Goal: Task Accomplishment & Management: Use online tool/utility

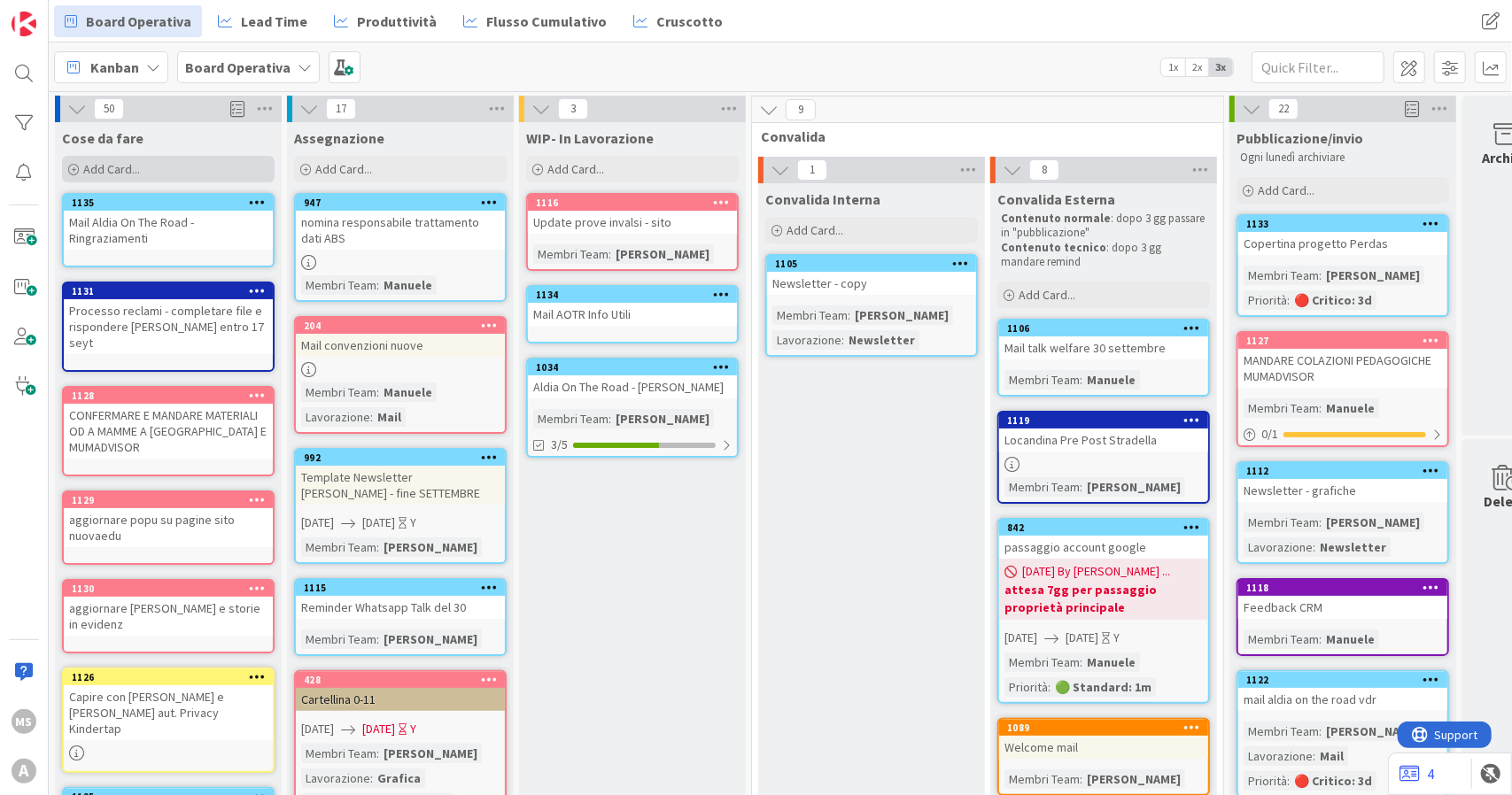
click at [152, 172] on div "Add Card..." at bounding box center [167, 169] width 212 height 27
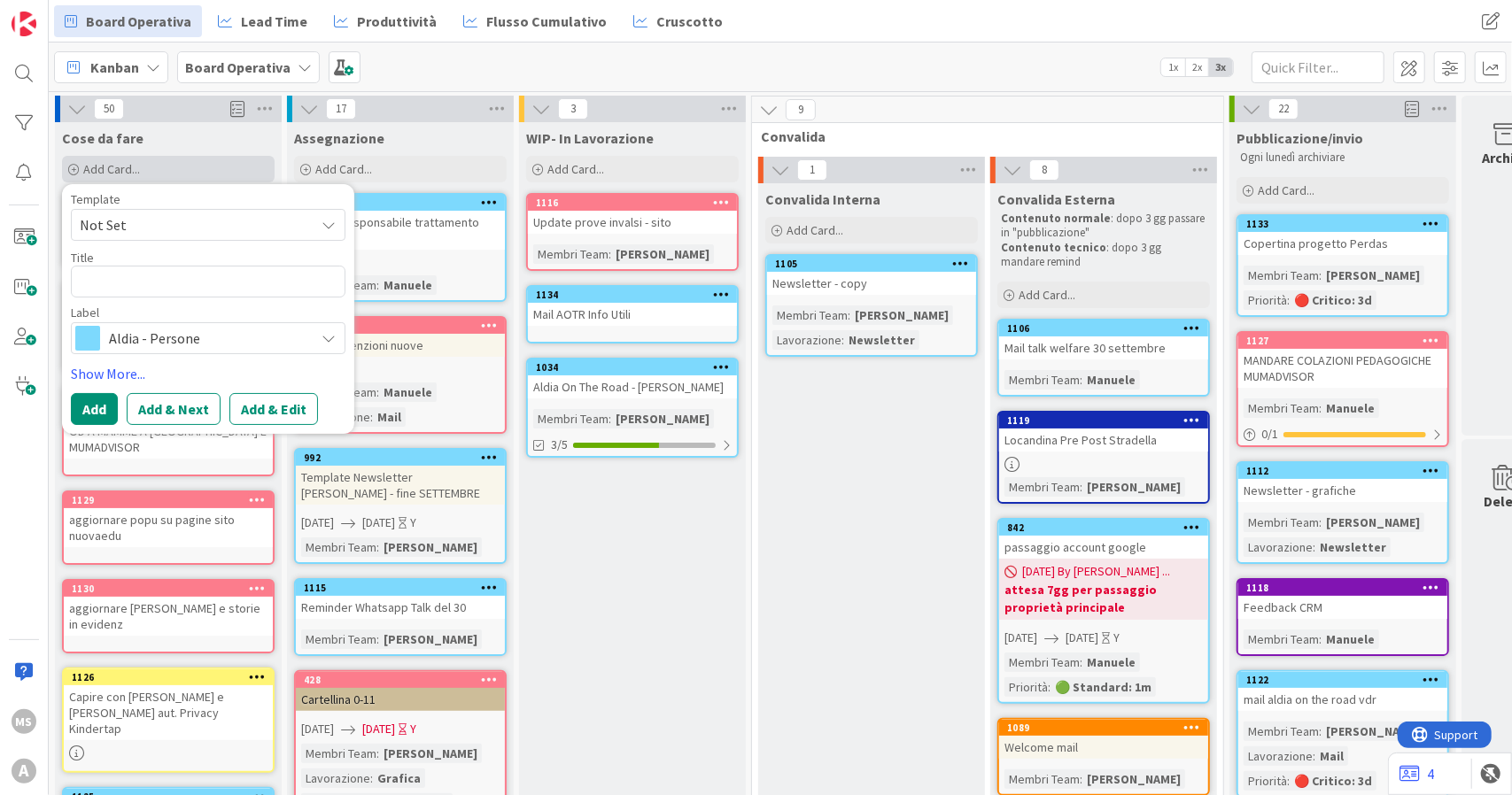
type textarea "x"
type textarea "S"
type textarea "x"
type textarea "Si"
type textarea "x"
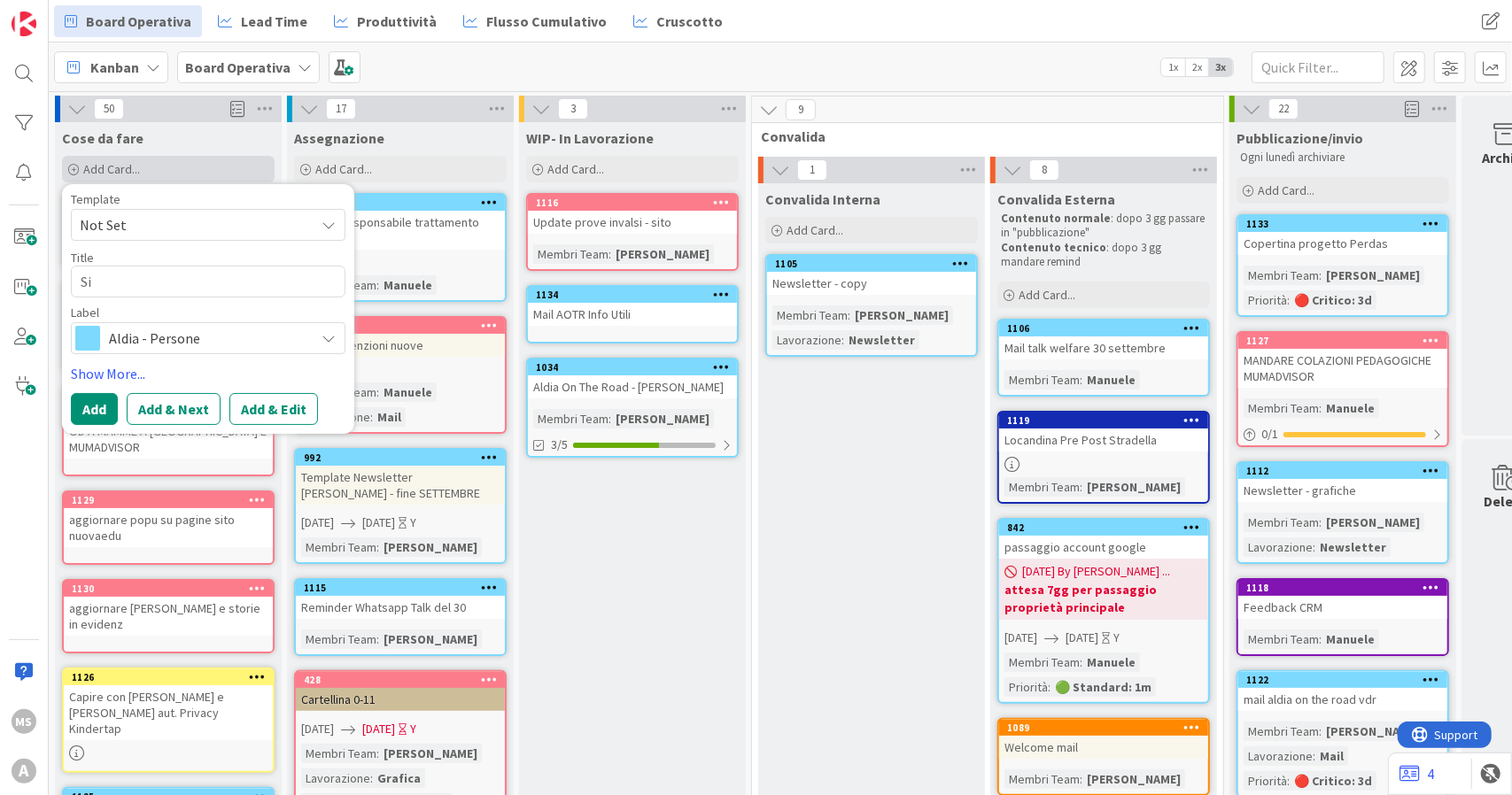
type textarea "Sis"
type textarea "x"
type textarea "Si"
type textarea "x"
type textarea "S"
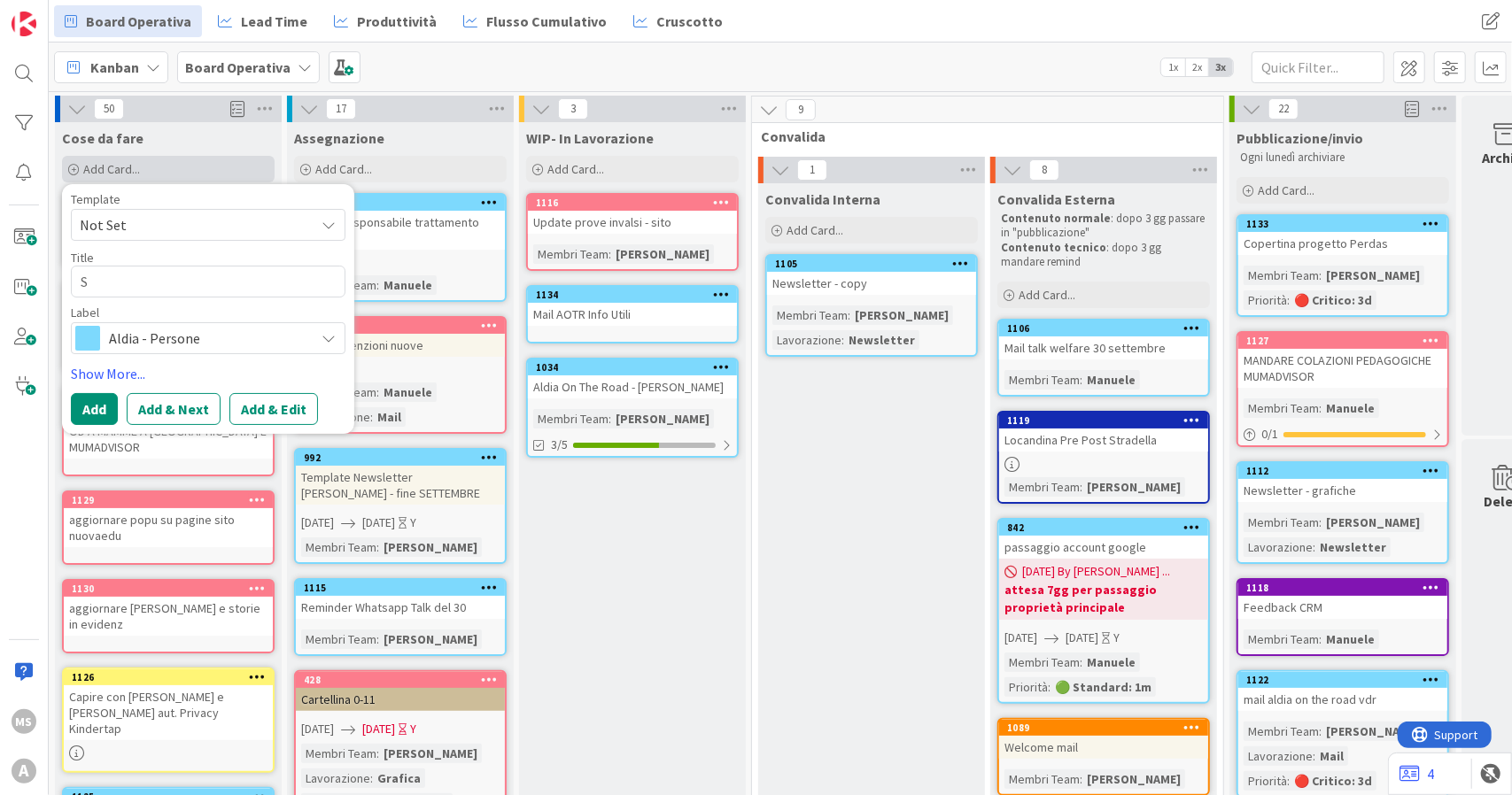
type textarea "x"
type textarea "Si"
type textarea "x"
type textarea "Sis"
type textarea "x"
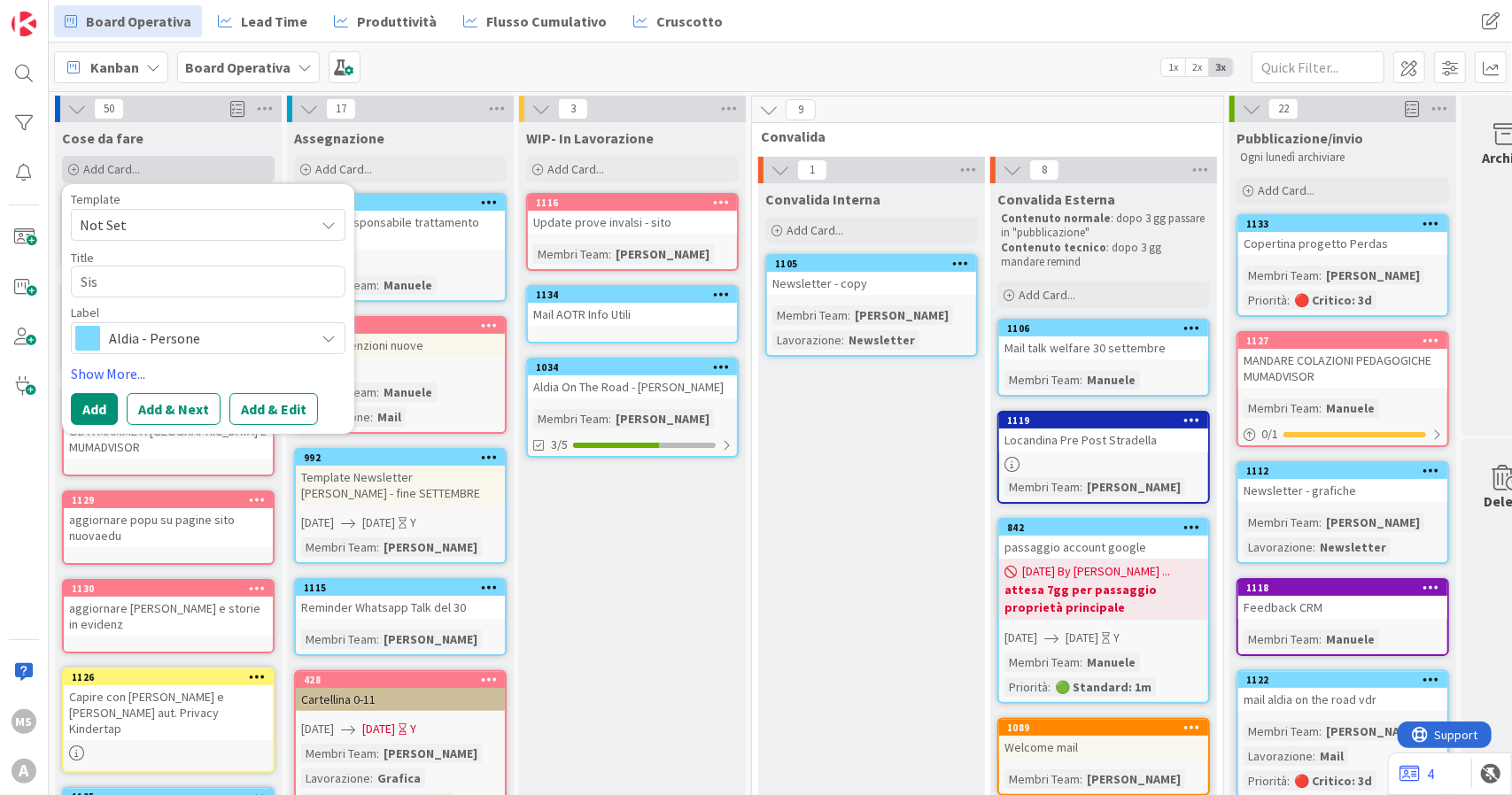
type textarea "Si"
type textarea "x"
type textarea "S"
type textarea "x"
type textarea "So"
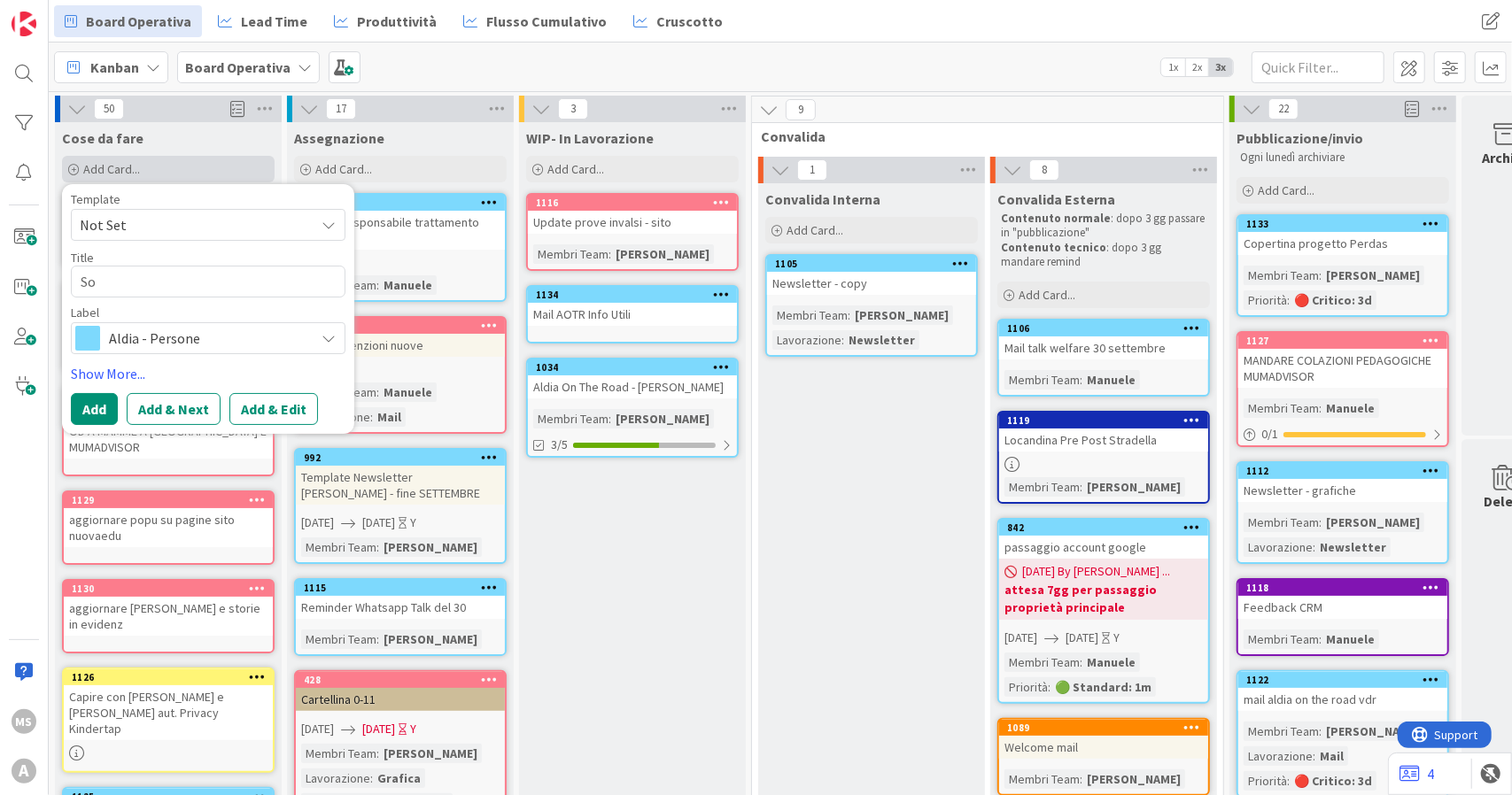
type textarea "x"
type textarea "Sos"
type textarea "x"
type textarea "Sost"
type textarea "x"
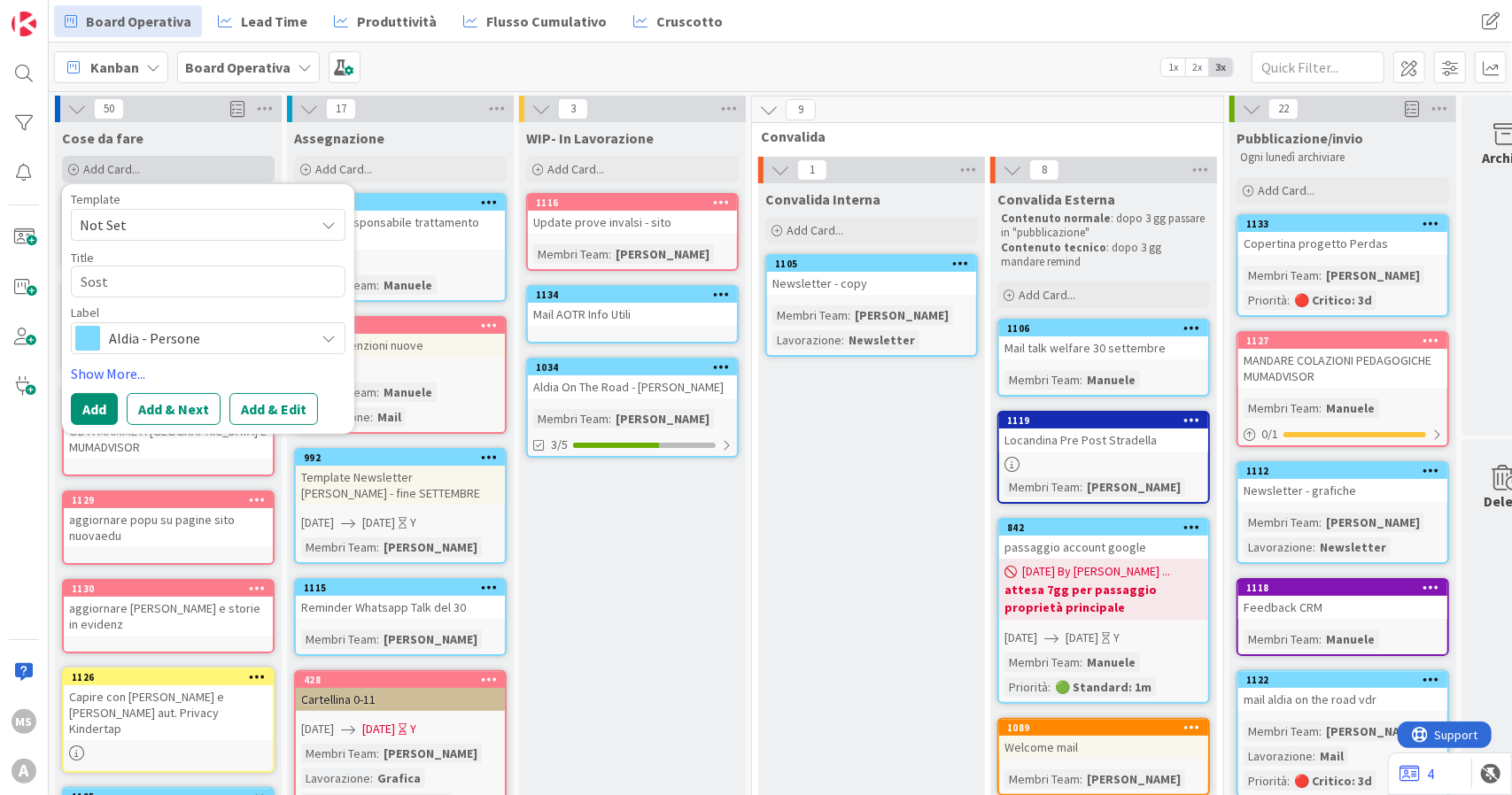
type textarea "Sosti"
type textarea "x"
type textarea "Sostit"
type textarea "x"
type textarea "Sostitu"
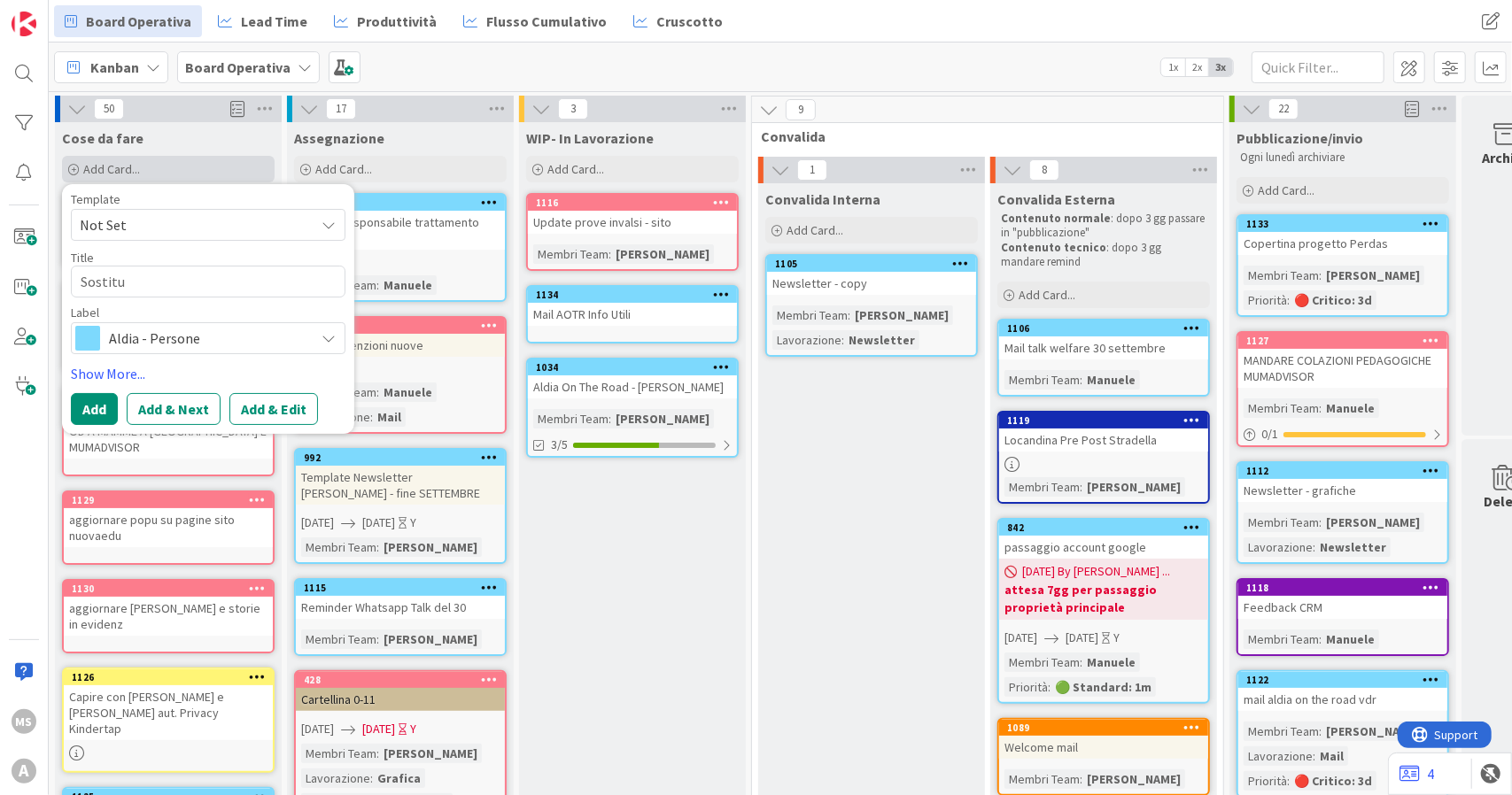
type textarea "x"
type textarea "Sostitui"
type textarea "x"
type textarea "Sostituir"
type textarea "x"
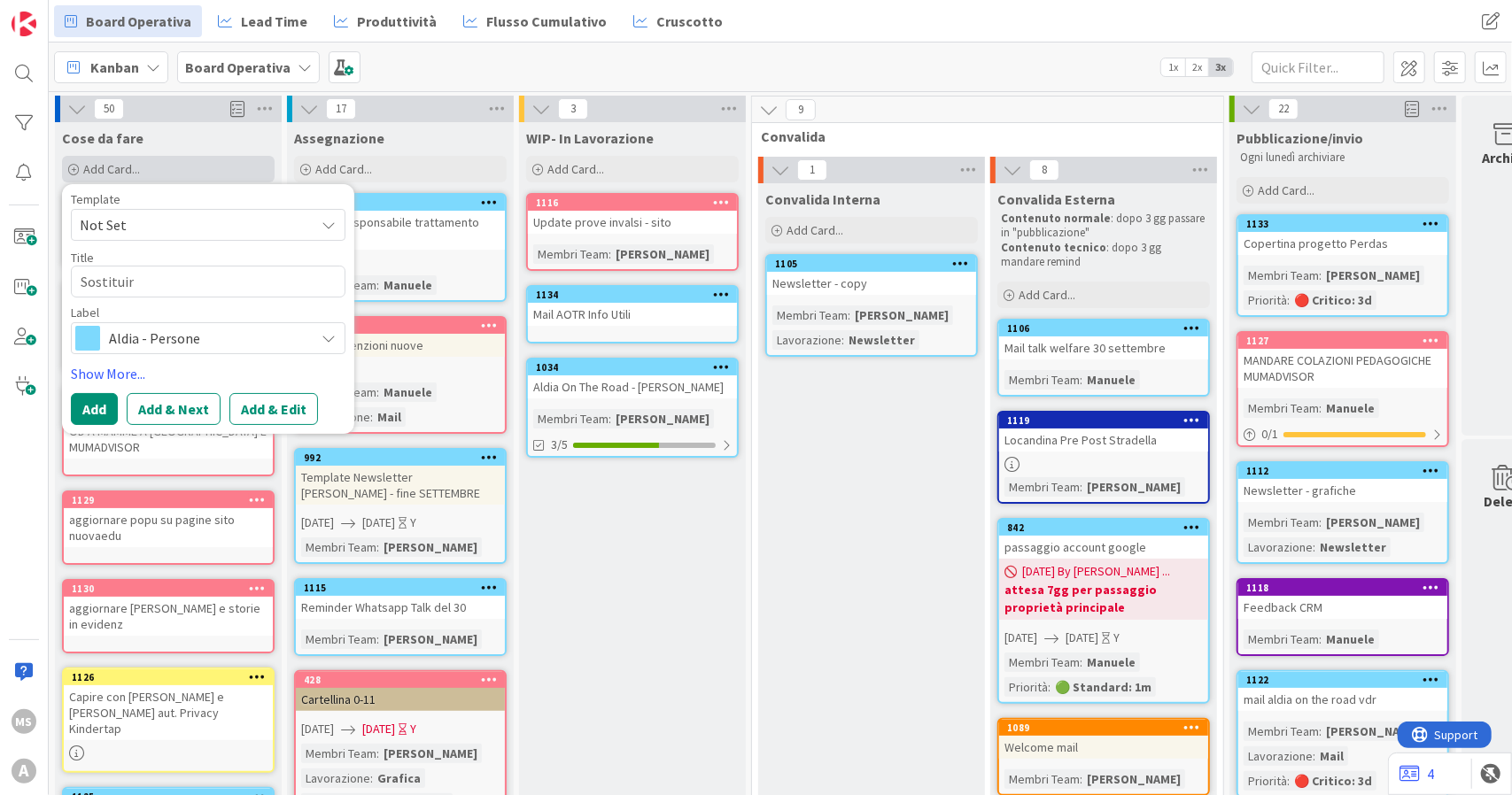
type textarea "Sostituire"
type textarea "x"
type textarea "Sostituire"
type textarea "x"
type textarea "Sostituire f"
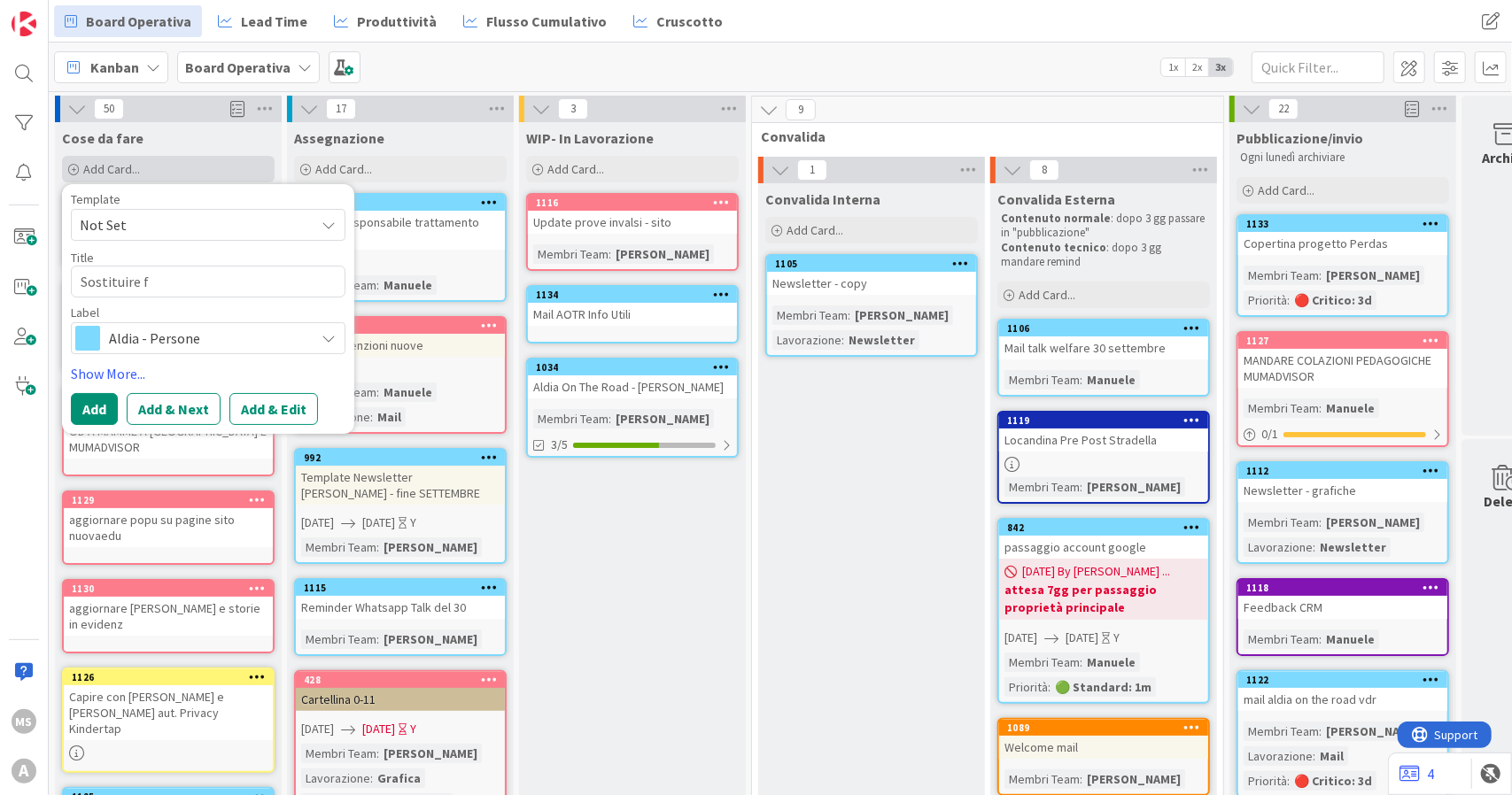
type textarea "x"
type textarea "Sostituire fo"
type textarea "x"
type textarea "Sostituire fot"
type textarea "x"
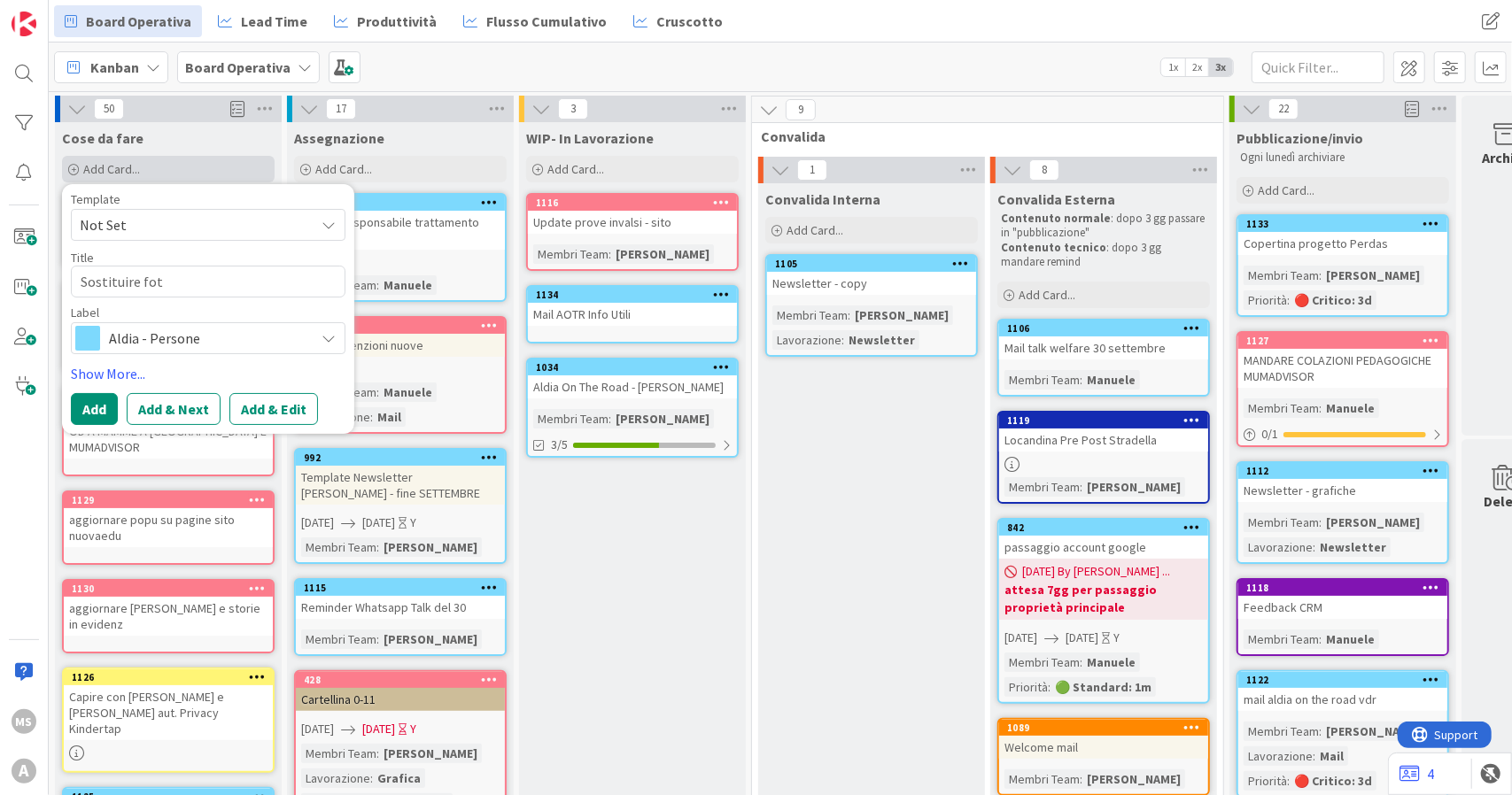
type textarea "Sostituire foto"
type textarea "x"
type textarea "Sostituire foto"
type textarea "x"
type textarea "Sostituire foto s"
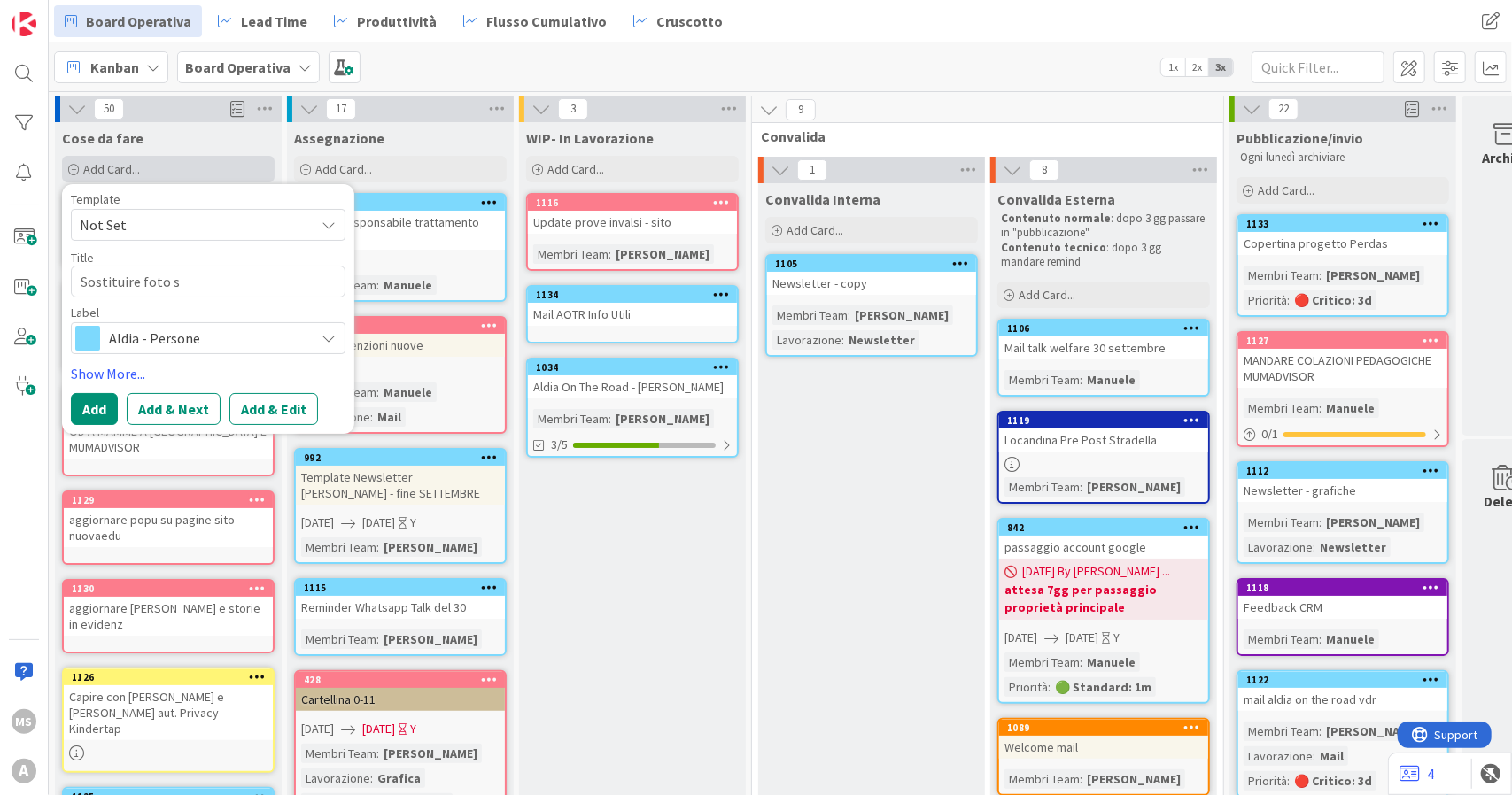
type textarea "x"
type textarea "Sostituire foto su"
type textarea "x"
type textarea "Sostituire foto sut"
type textarea "x"
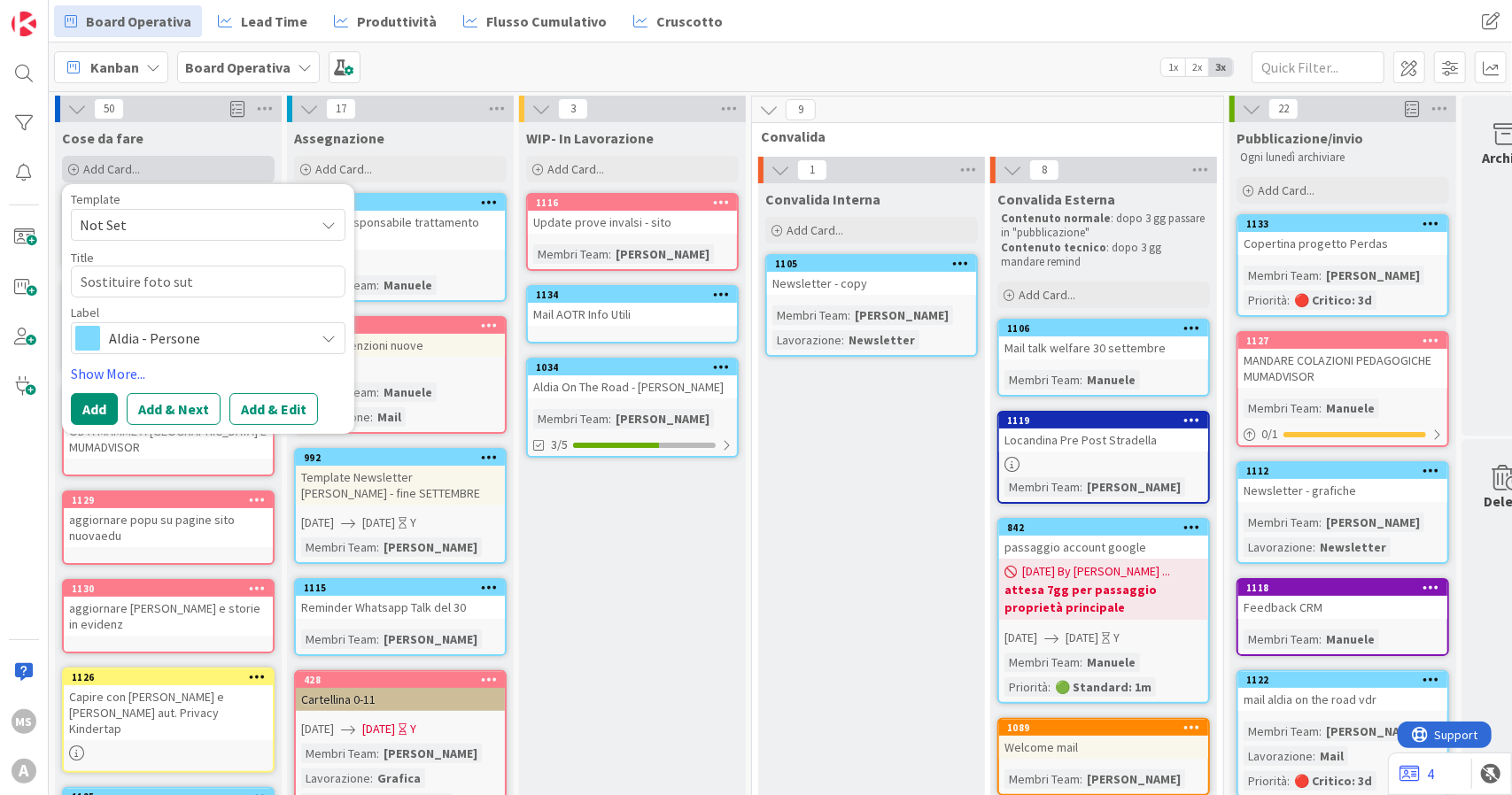
type textarea "Sostituire foto suti"
type textarea "x"
type textarea "Sostituire foto suti"
type textarea "x"
type textarea "Sostituire foto suti"
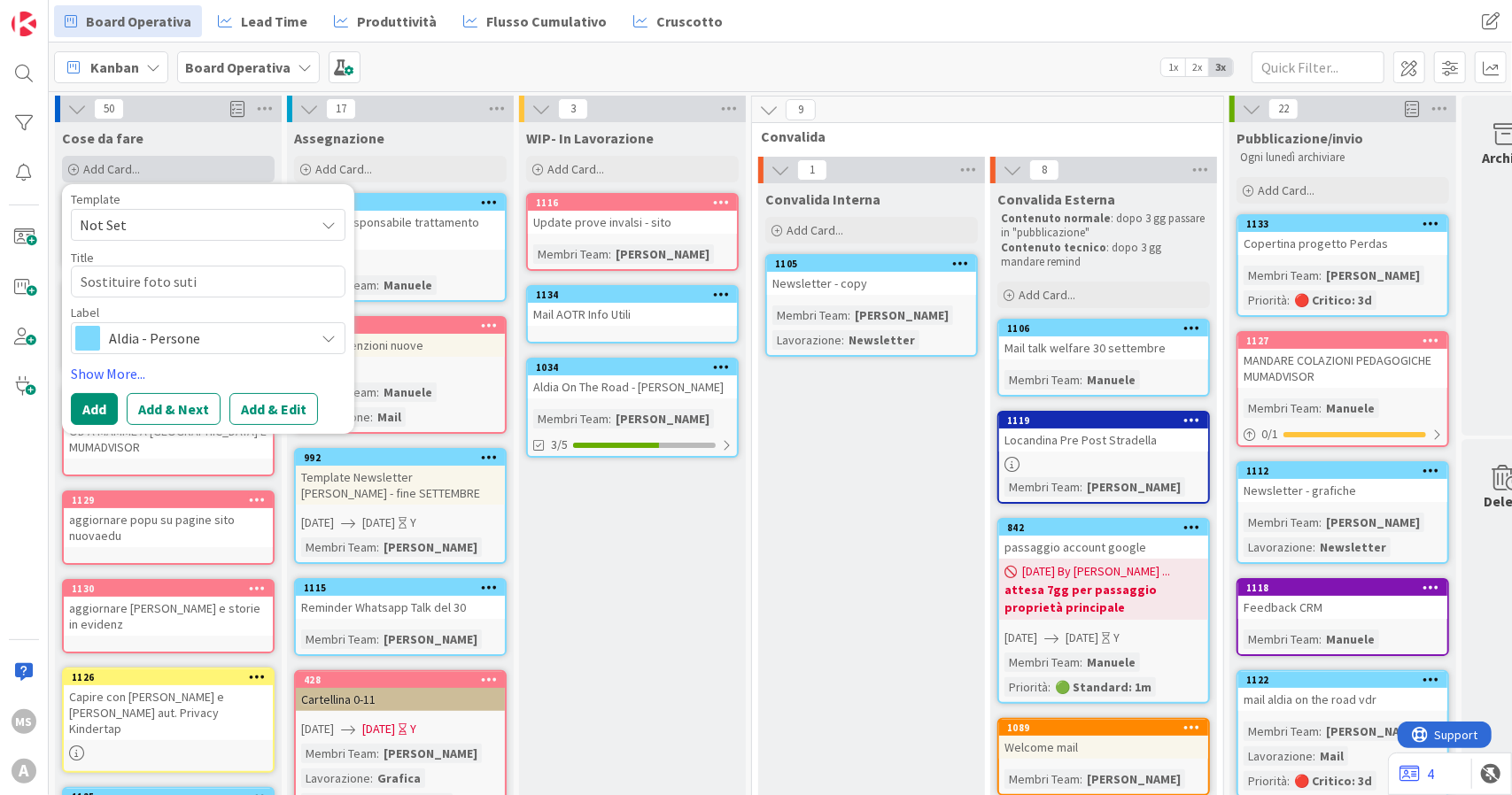
type textarea "x"
type textarea "Sostituire foto sut"
type textarea "x"
type textarea "Sostituire foto su"
type textarea "x"
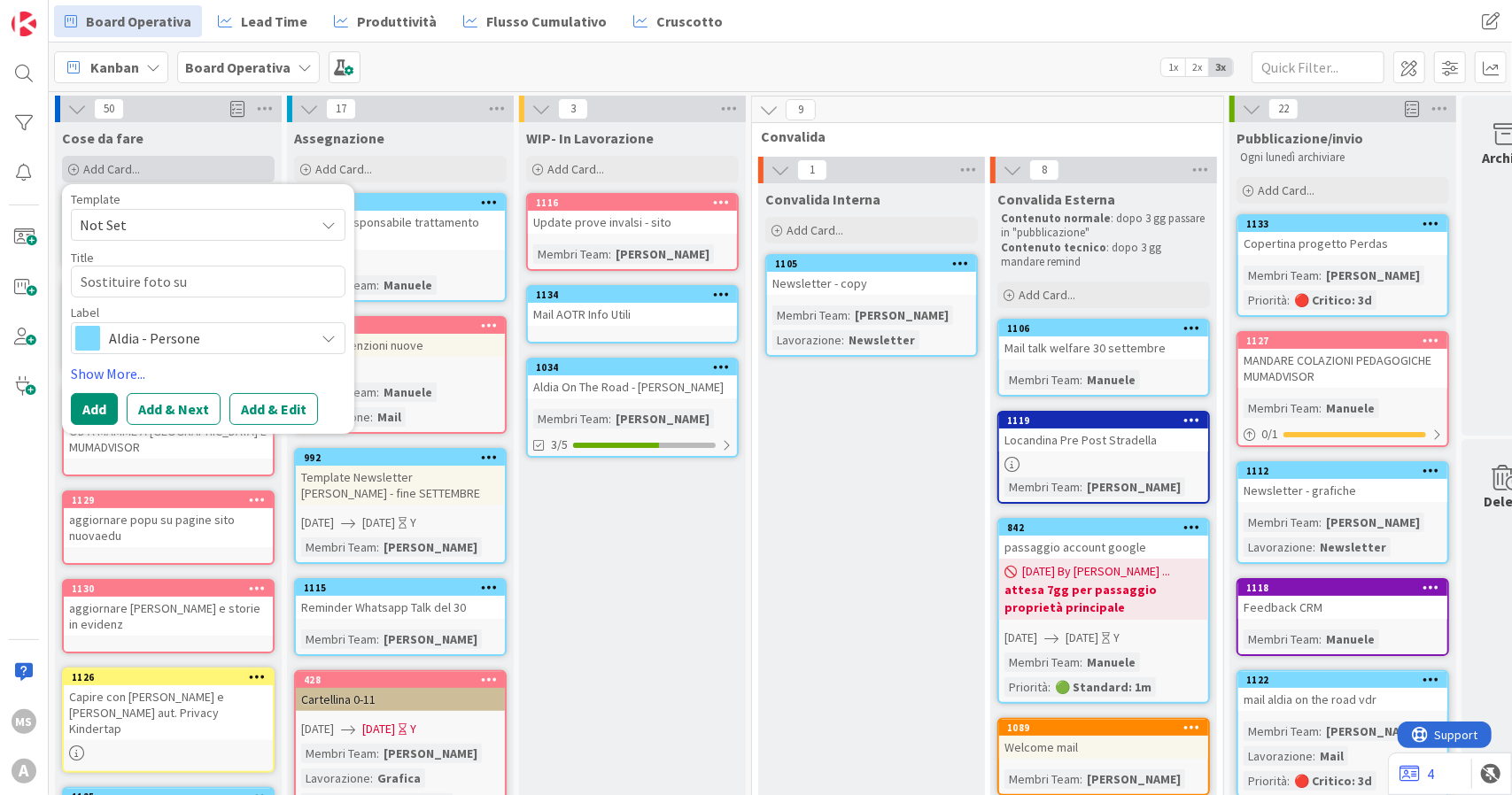
type textarea "Sostituire foto s"
type textarea "x"
type textarea "Sostituire foto si"
type textarea "x"
type textarea "Sostituire foto siu"
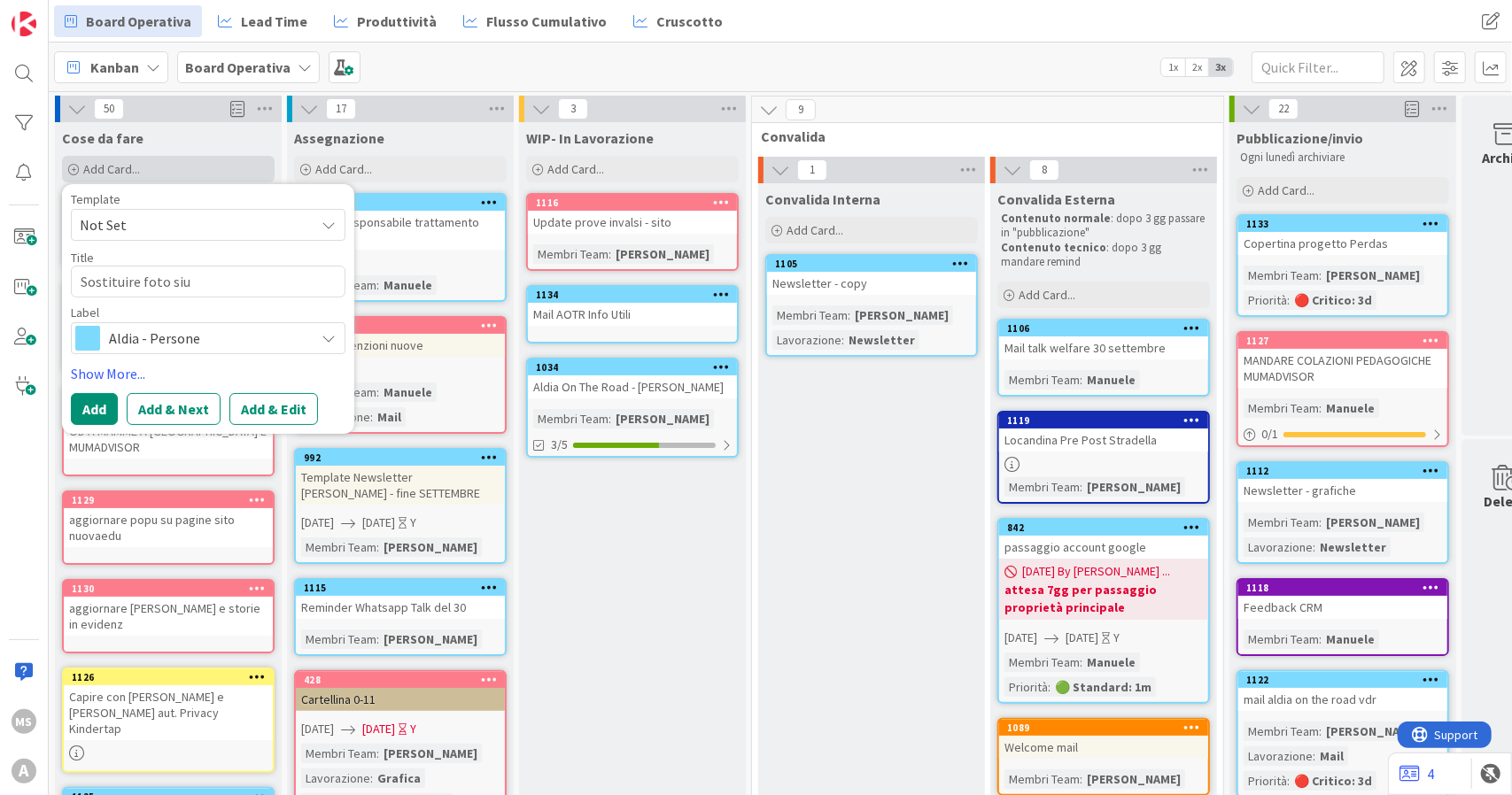
type textarea "x"
type textarea "Sostituire foto siut"
type textarea "x"
type textarea "Sostituire foto siu"
type textarea "x"
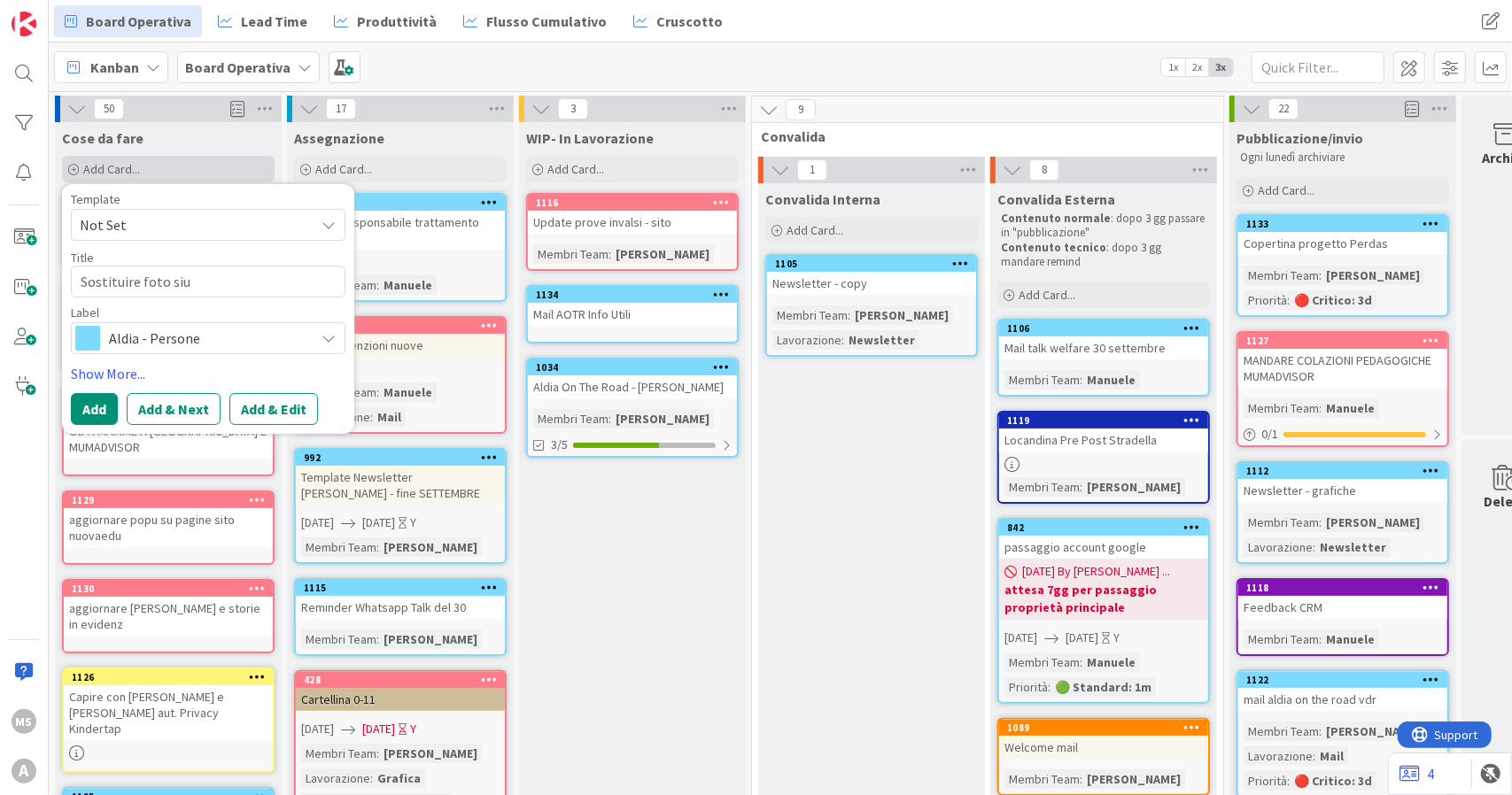
type textarea "Sostituire foto si"
type textarea "x"
type textarea "Sostituire foto sit"
type textarea "x"
type textarea "Sostituire foto sito"
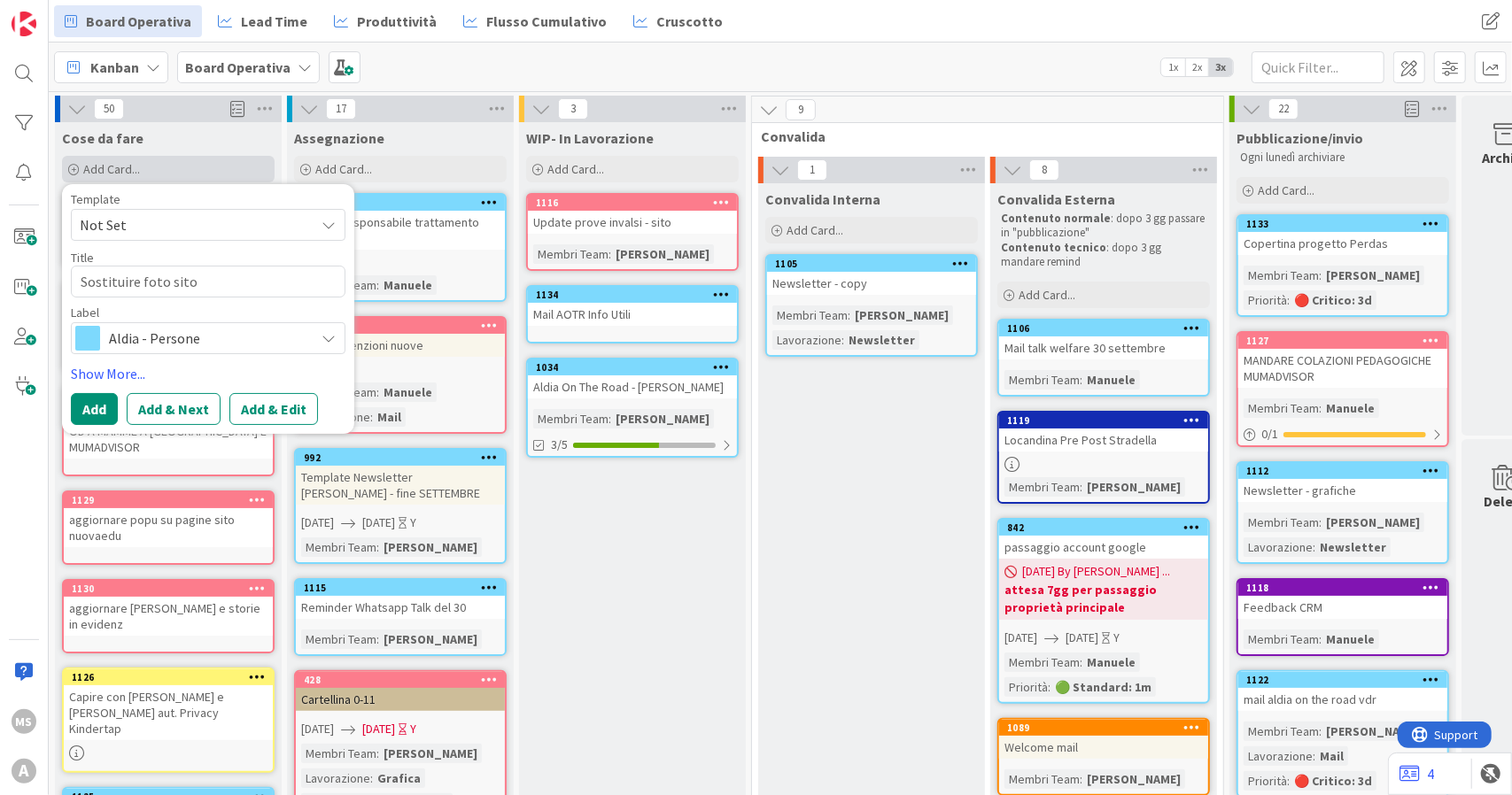
type textarea "x"
type textarea "Sostituire foto sito"
type textarea "x"
type textarea "Sostituire foto sito C"
type textarea "x"
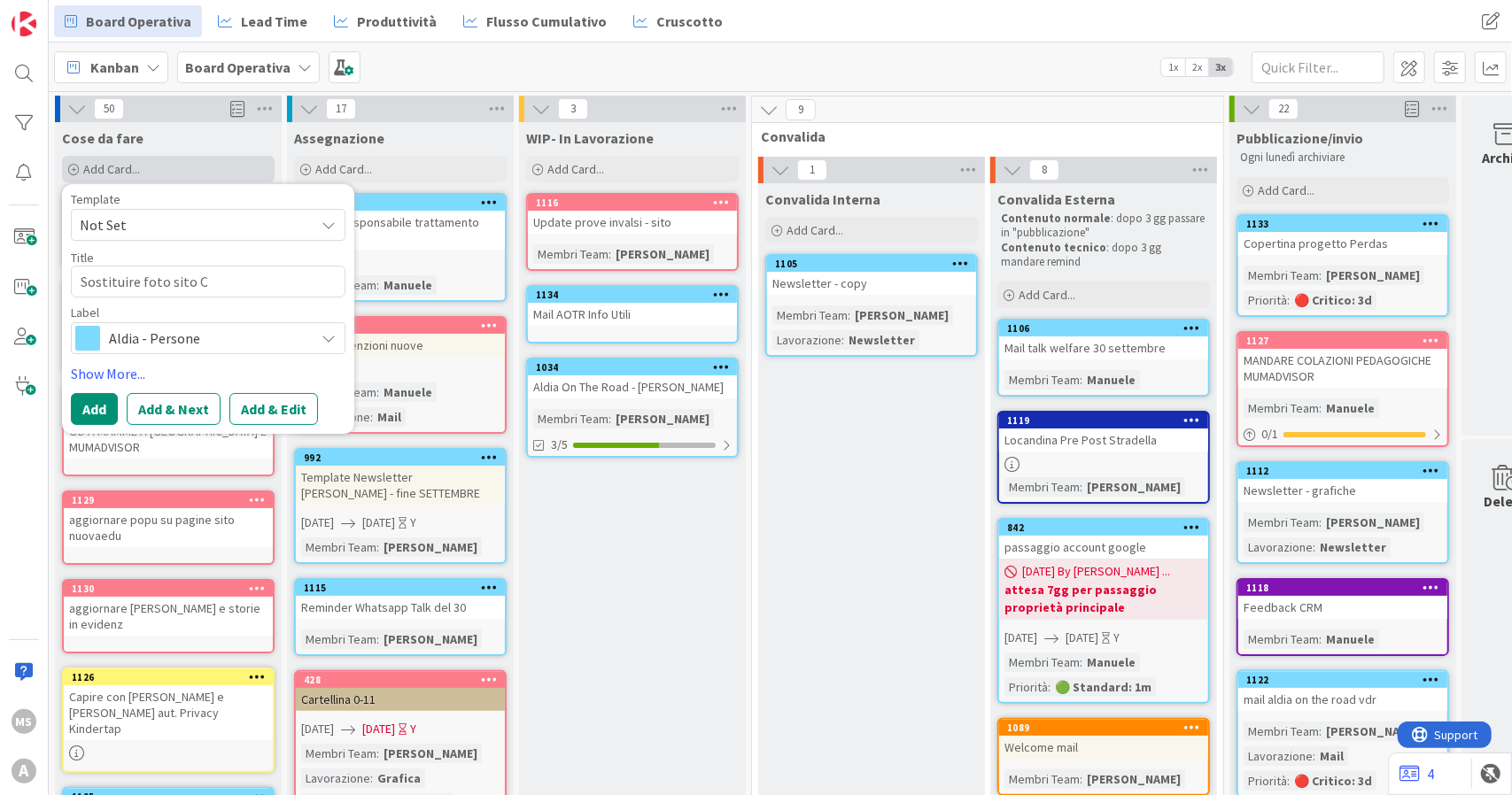
type textarea "Sostituire foto sito Cd"
type textarea "x"
type textarea "Sostituire foto sito C"
type textarea "x"
type textarea "Sostituire foto sito"
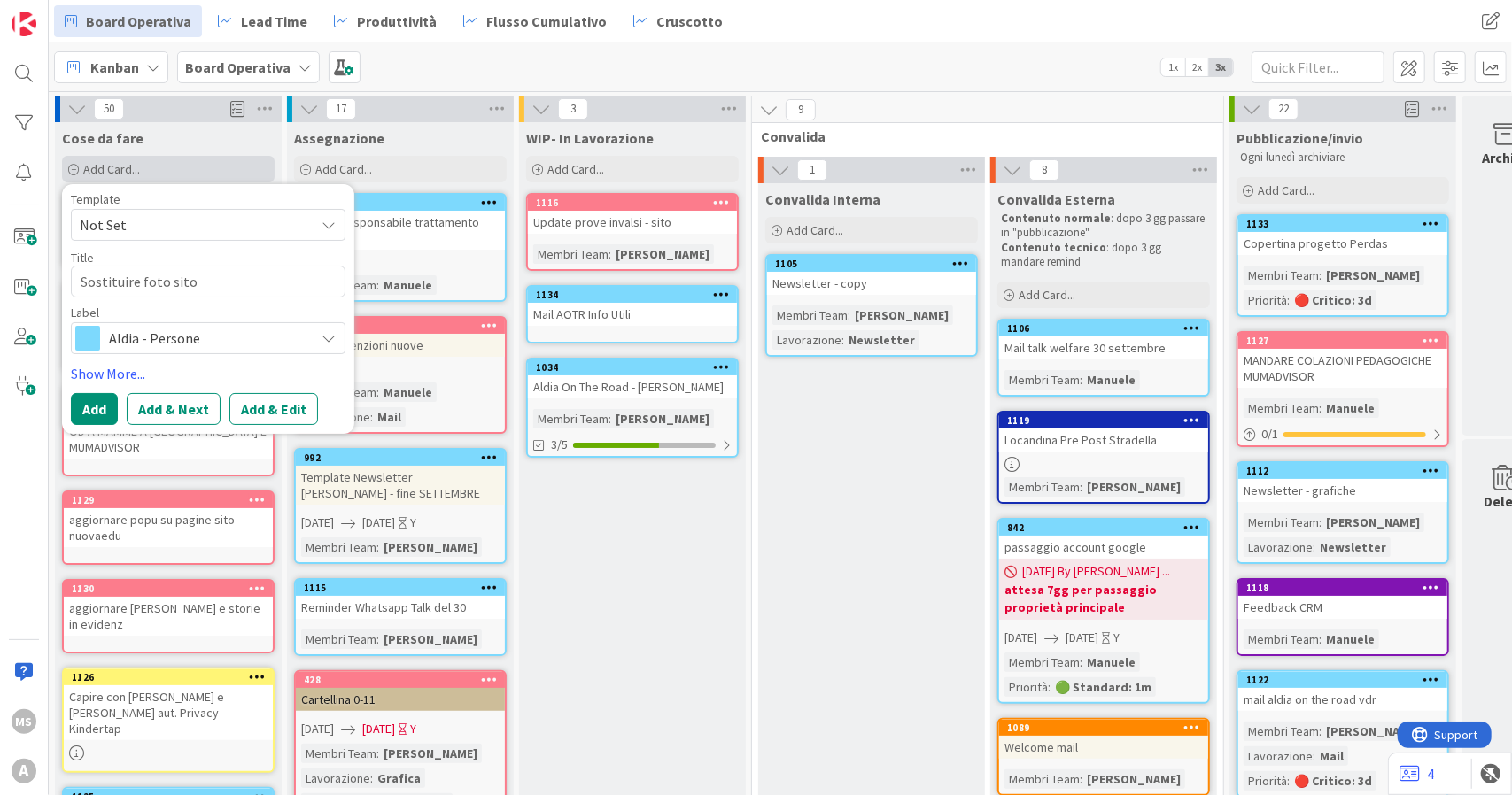
type textarea "x"
type textarea "Sostituire foto sito"
type textarea "x"
type textarea "Sostituire foto sito"
type textarea "x"
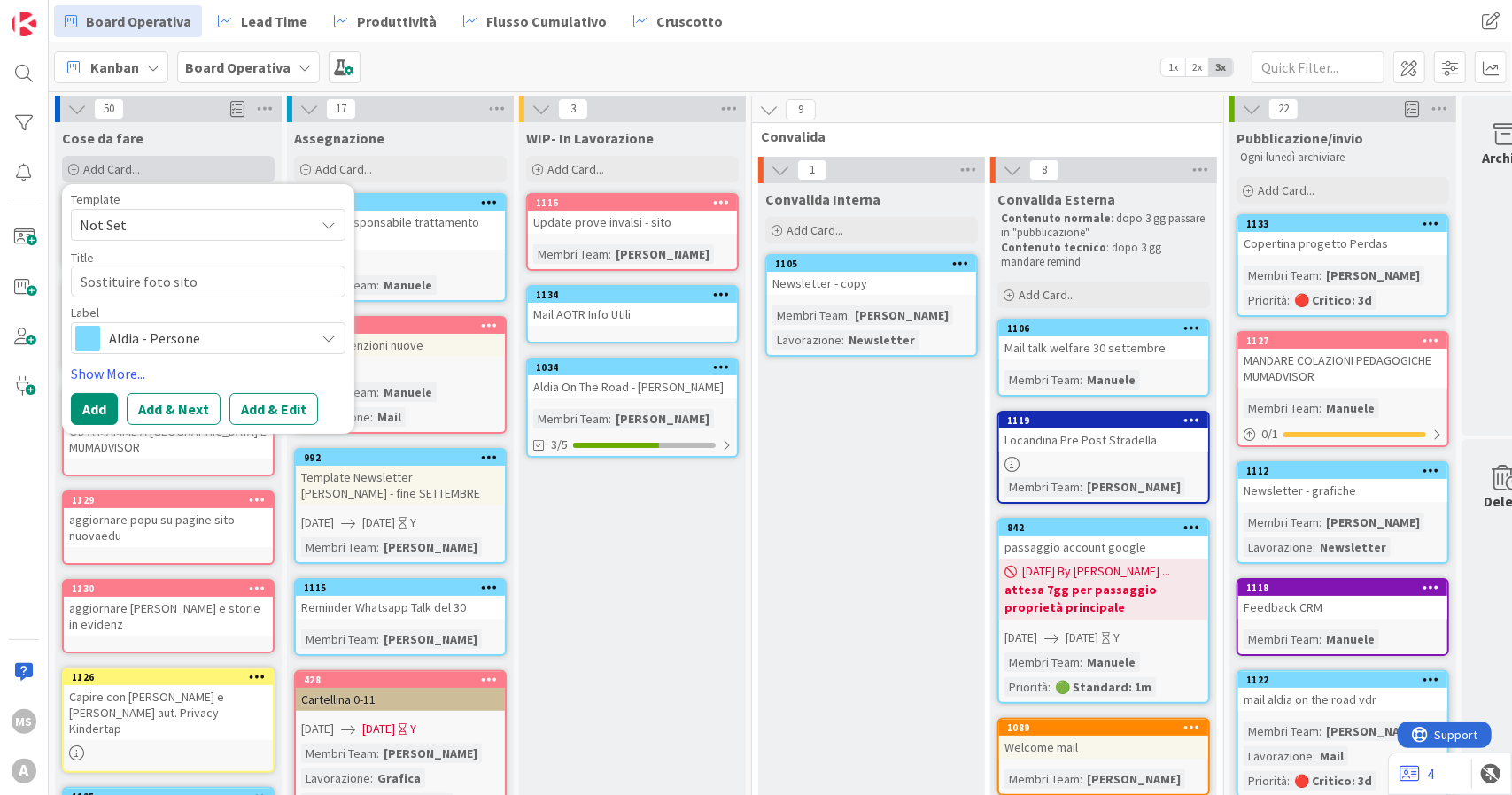
type textarea "Sostituire foto sito C"
type textarea "x"
type textarea "Sostituire foto sito Cd"
type textarea "x"
type textarea "Sostituire foto sito Cdb"
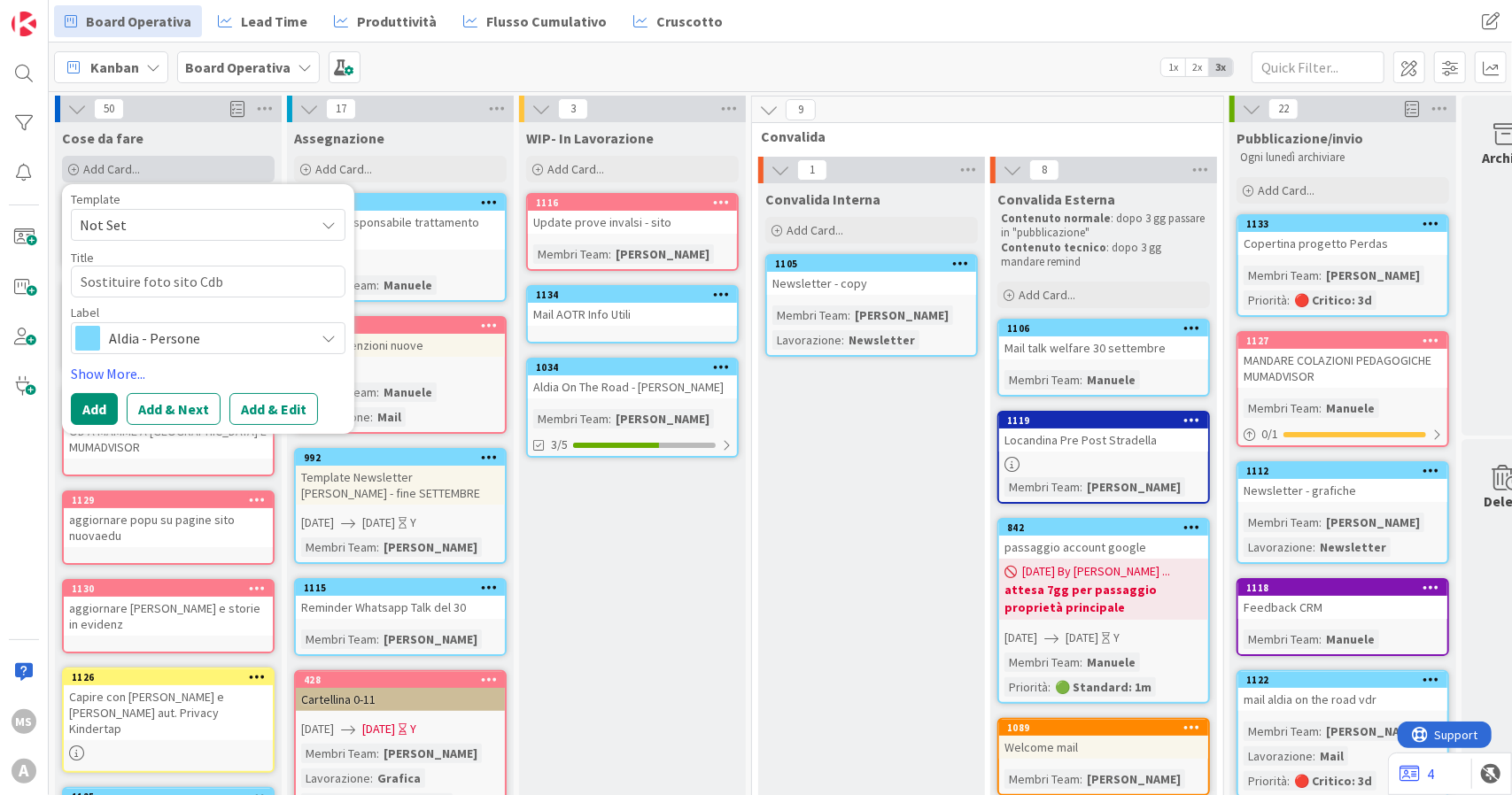
type textarea "x"
type textarea "Sostituire foto sito Cd"
type textarea "x"
type textarea "Sostituire foto sito CdB"
click at [177, 340] on span "Aldia - Persone" at bounding box center [206, 339] width 197 height 25
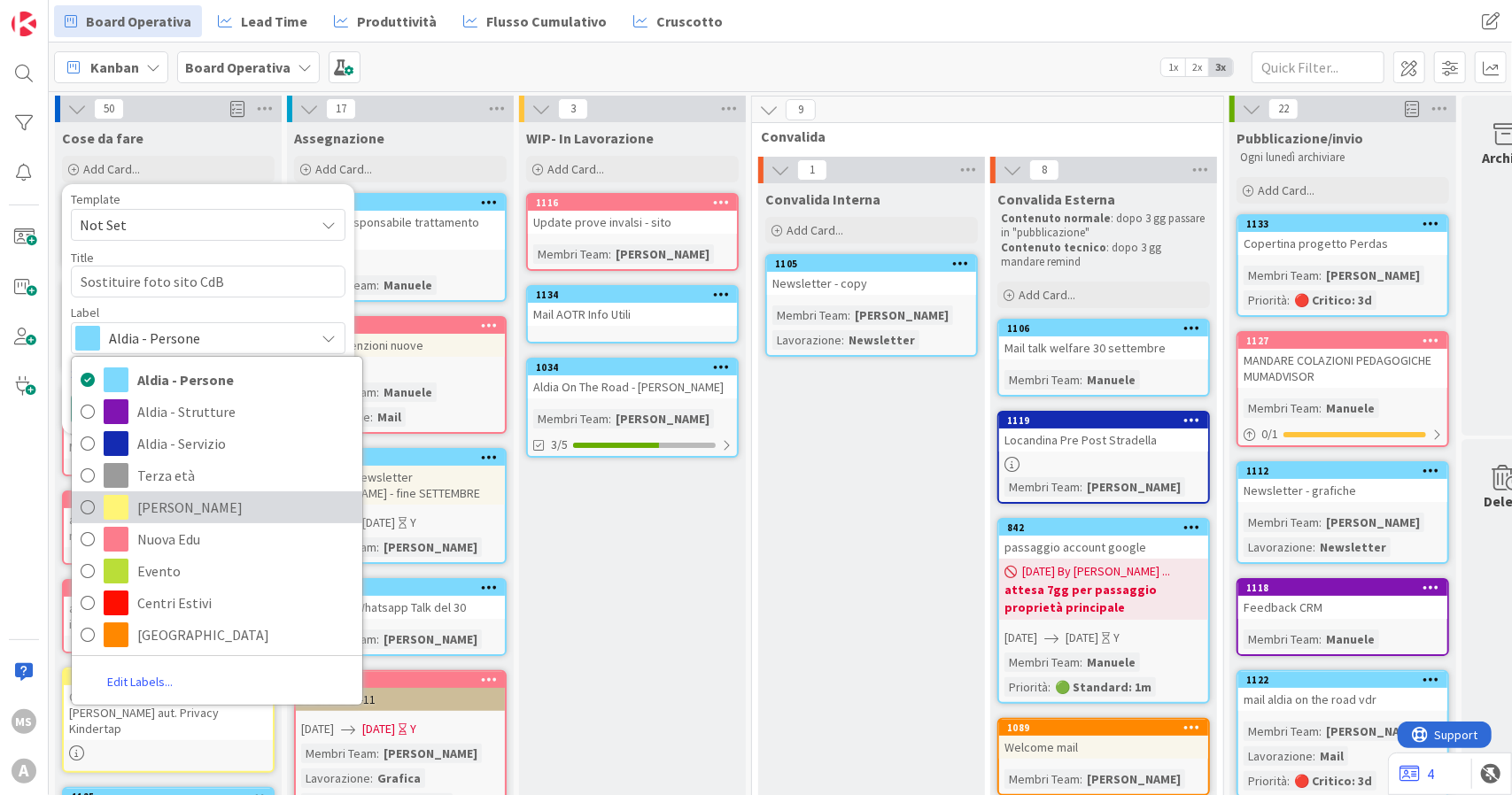
click at [186, 512] on span "[PERSON_NAME]" at bounding box center [245, 507] width 216 height 27
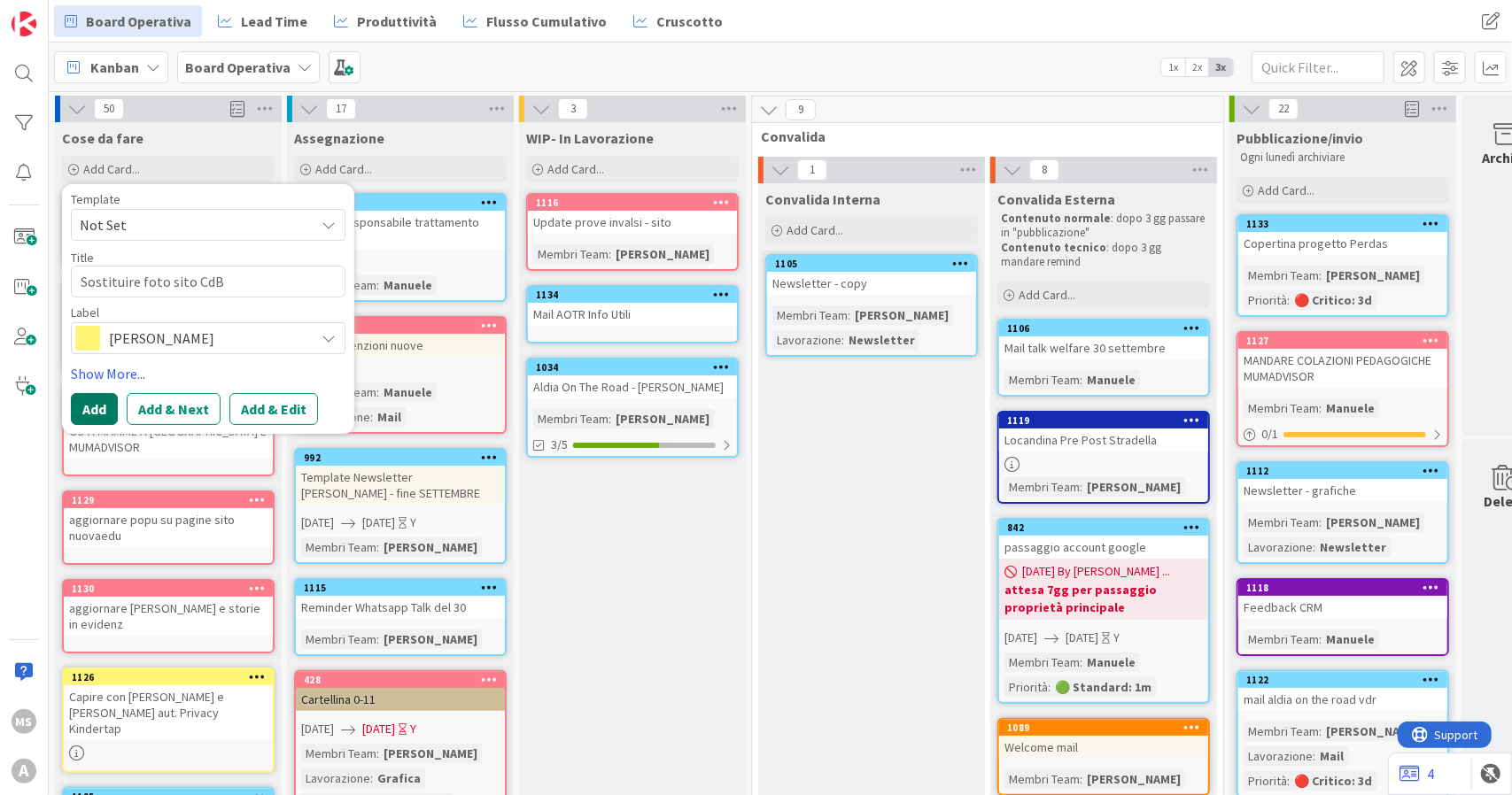
click at [96, 396] on button "Add" at bounding box center [93, 409] width 47 height 32
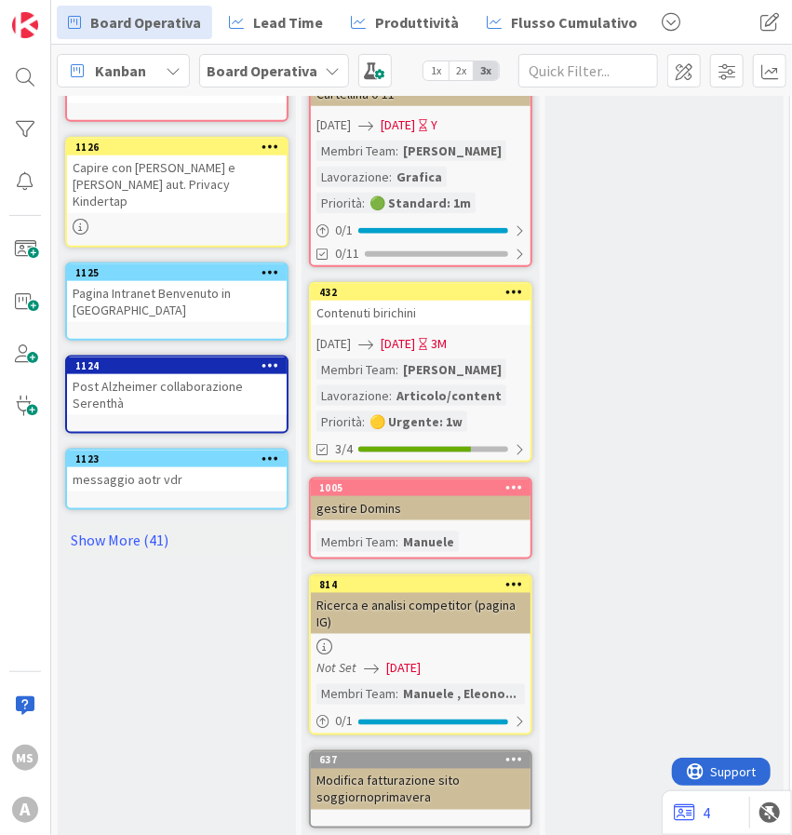
scroll to position [652, 0]
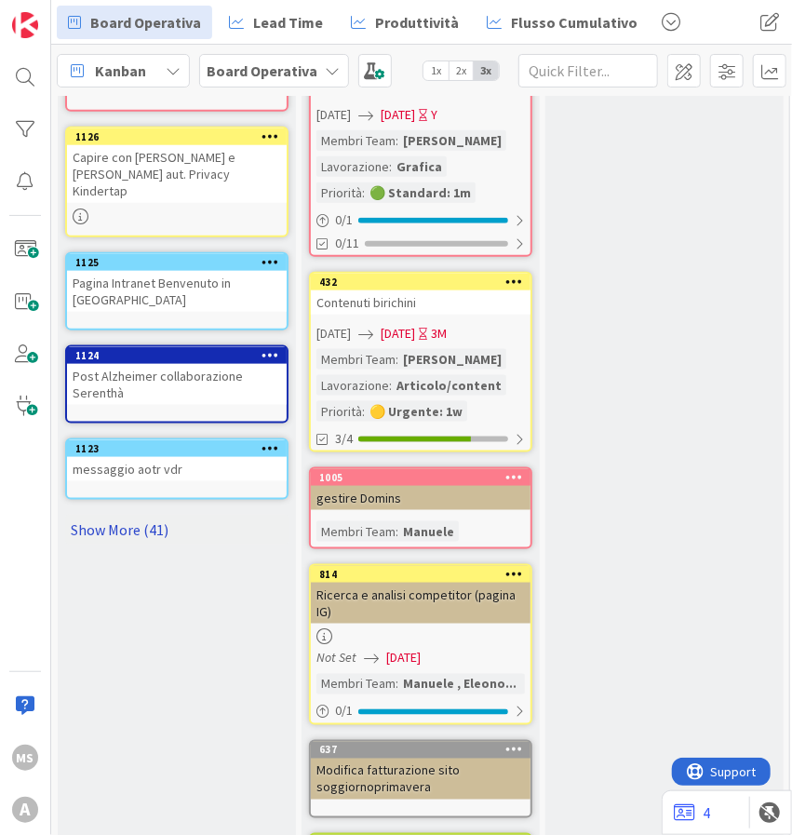
click at [173, 515] on link "Show More (41)" at bounding box center [176, 530] width 223 height 30
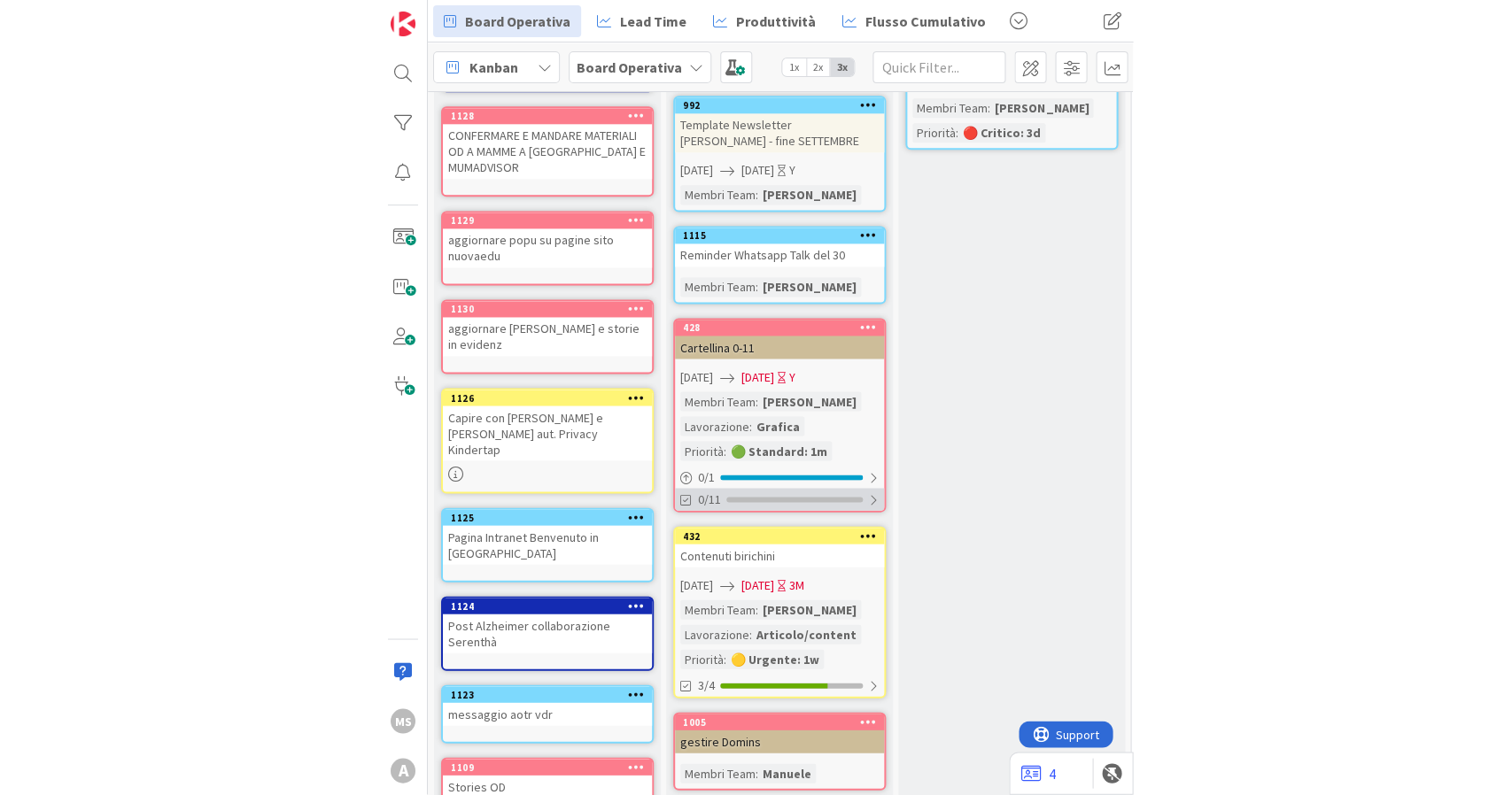
scroll to position [0, 0]
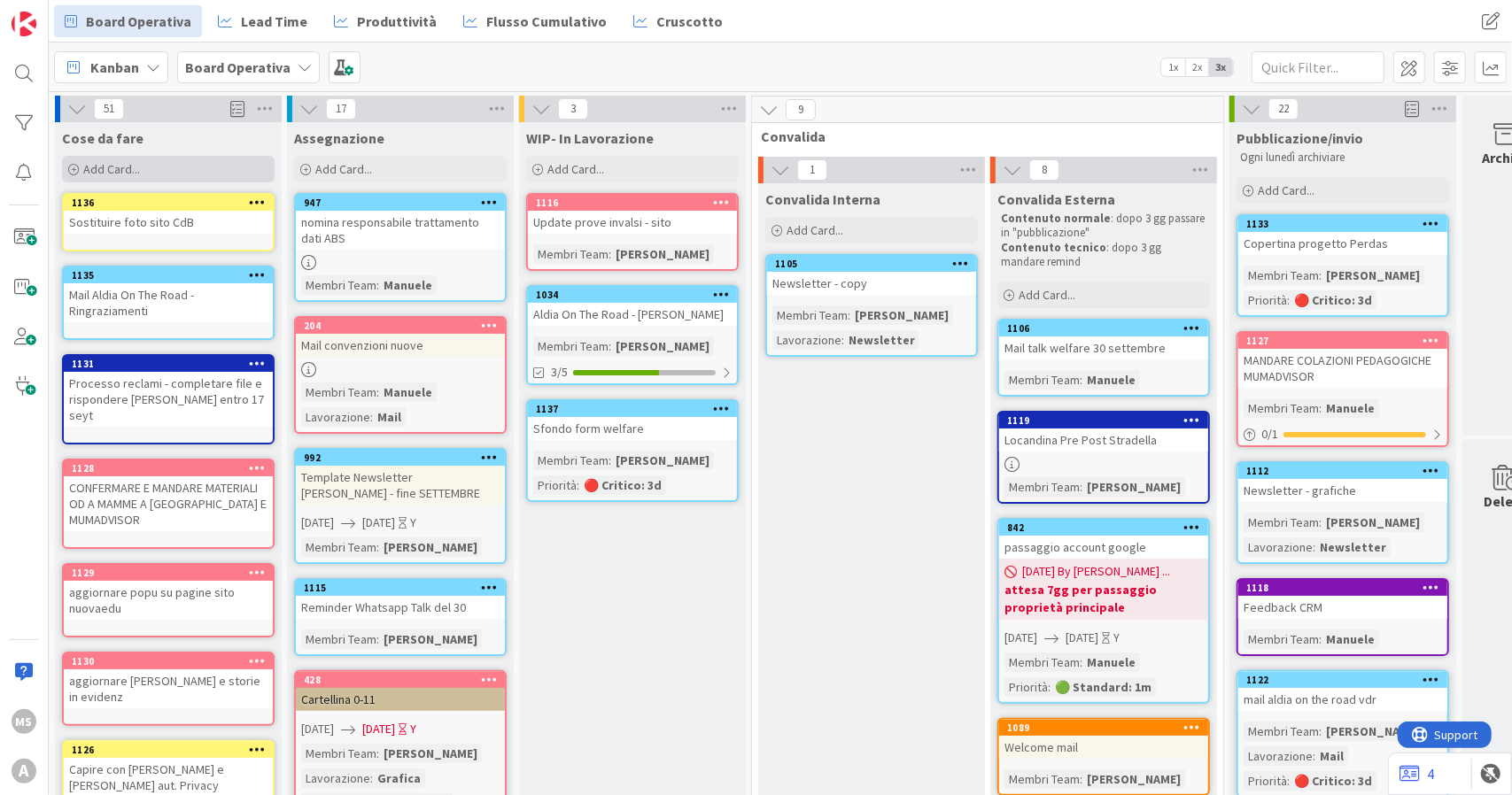
click at [120, 178] on div "Add Card..." at bounding box center [167, 169] width 212 height 27
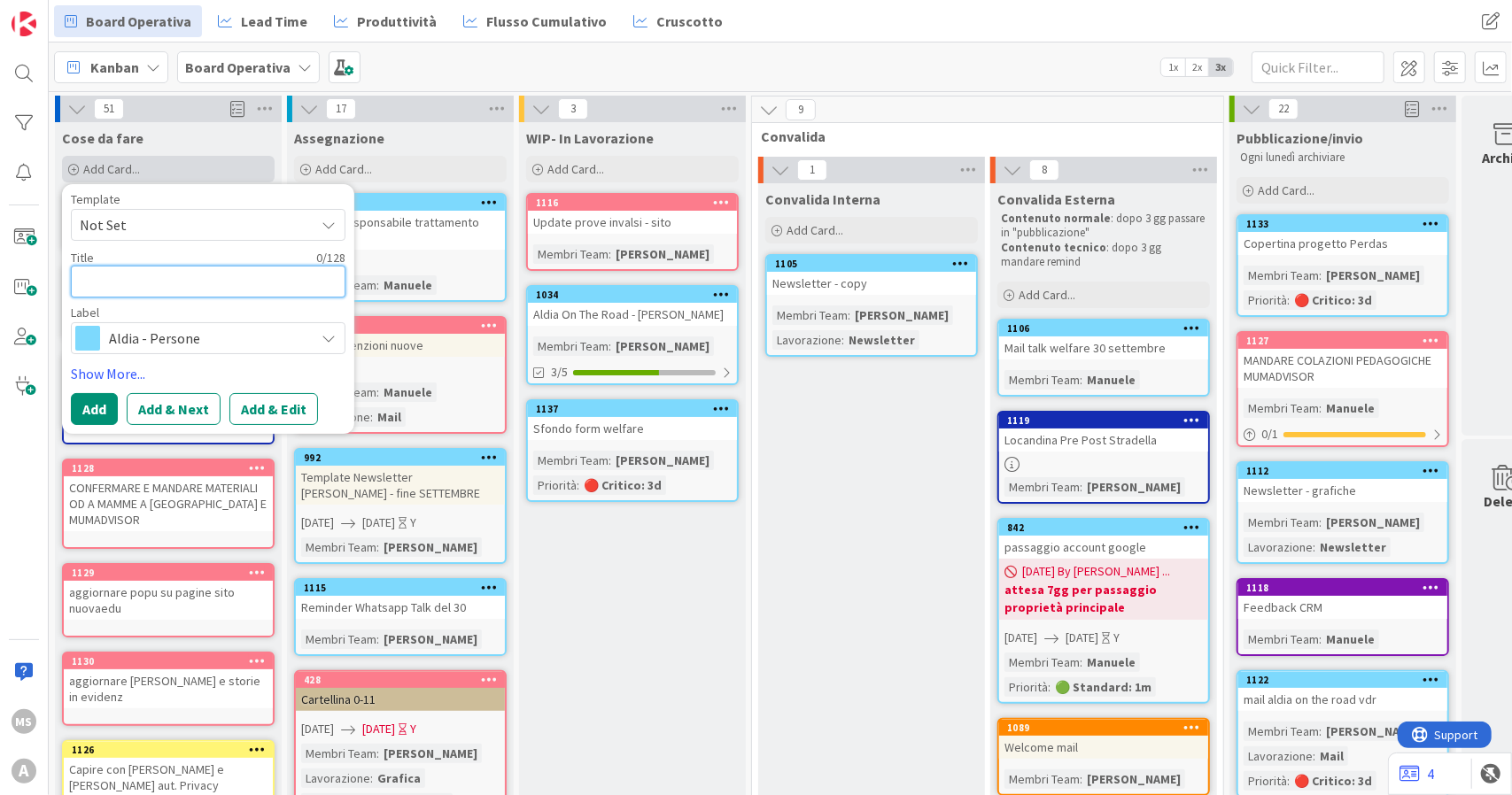
type textarea "x"
type textarea "C"
type textarea "x"
type textarea "Co"
type textarea "x"
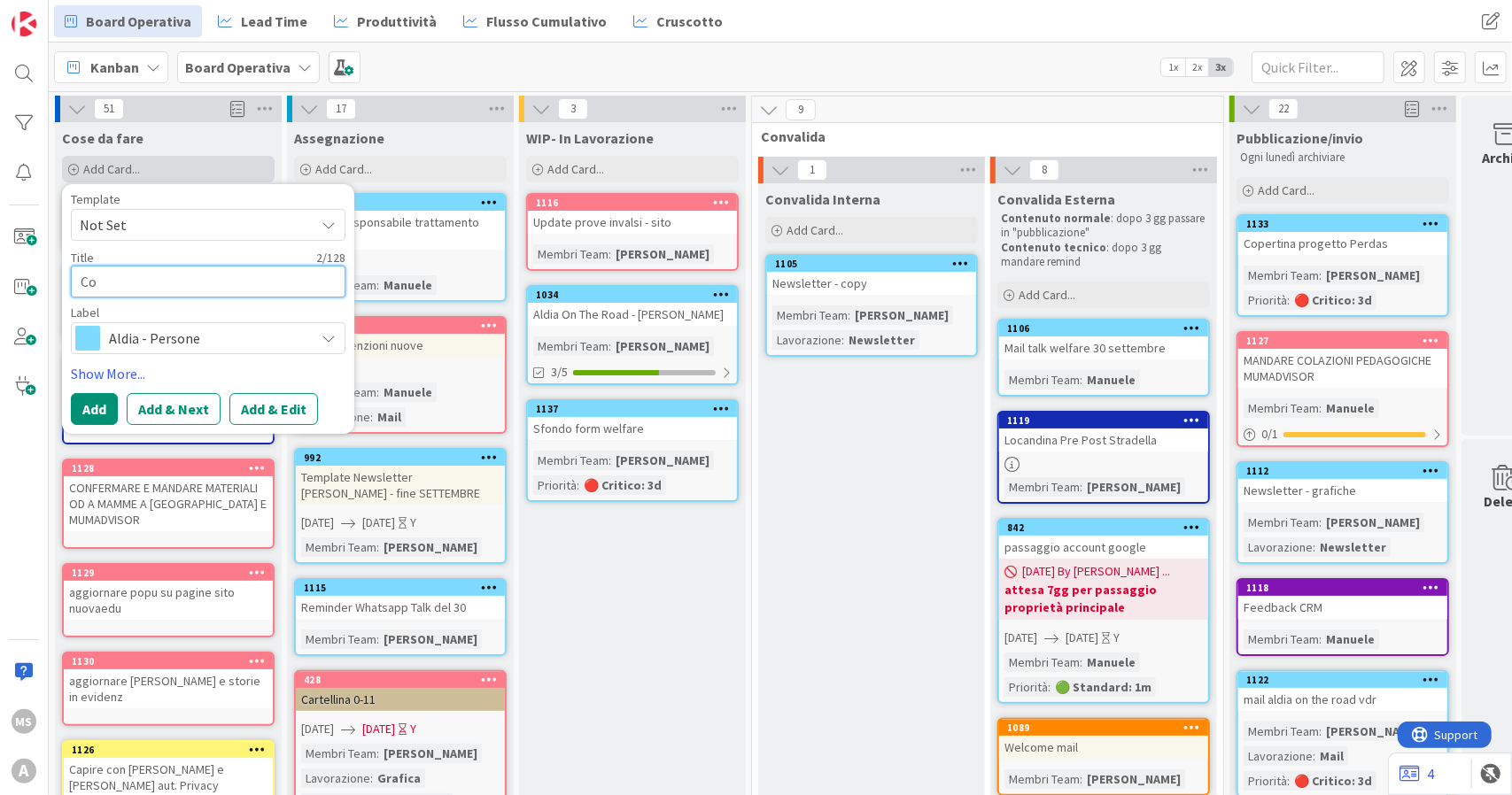
type textarea "Com"
type textarea "x"
type textarea "Comu"
type textarea "x"
type textarea "Comun"
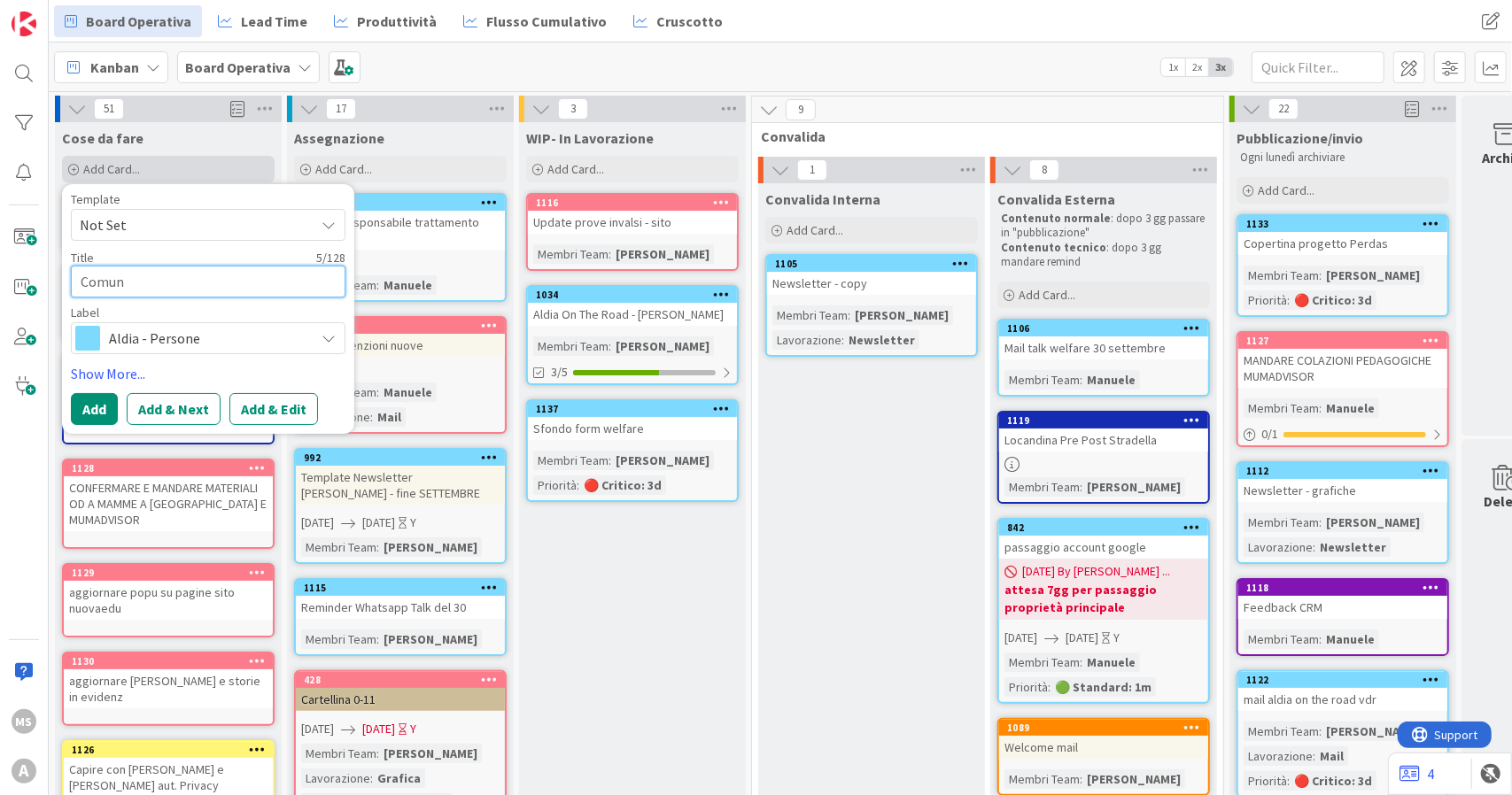
type textarea "x"
type textarea "Comuni"
type textarea "x"
type textarea "Comunic"
type textarea "x"
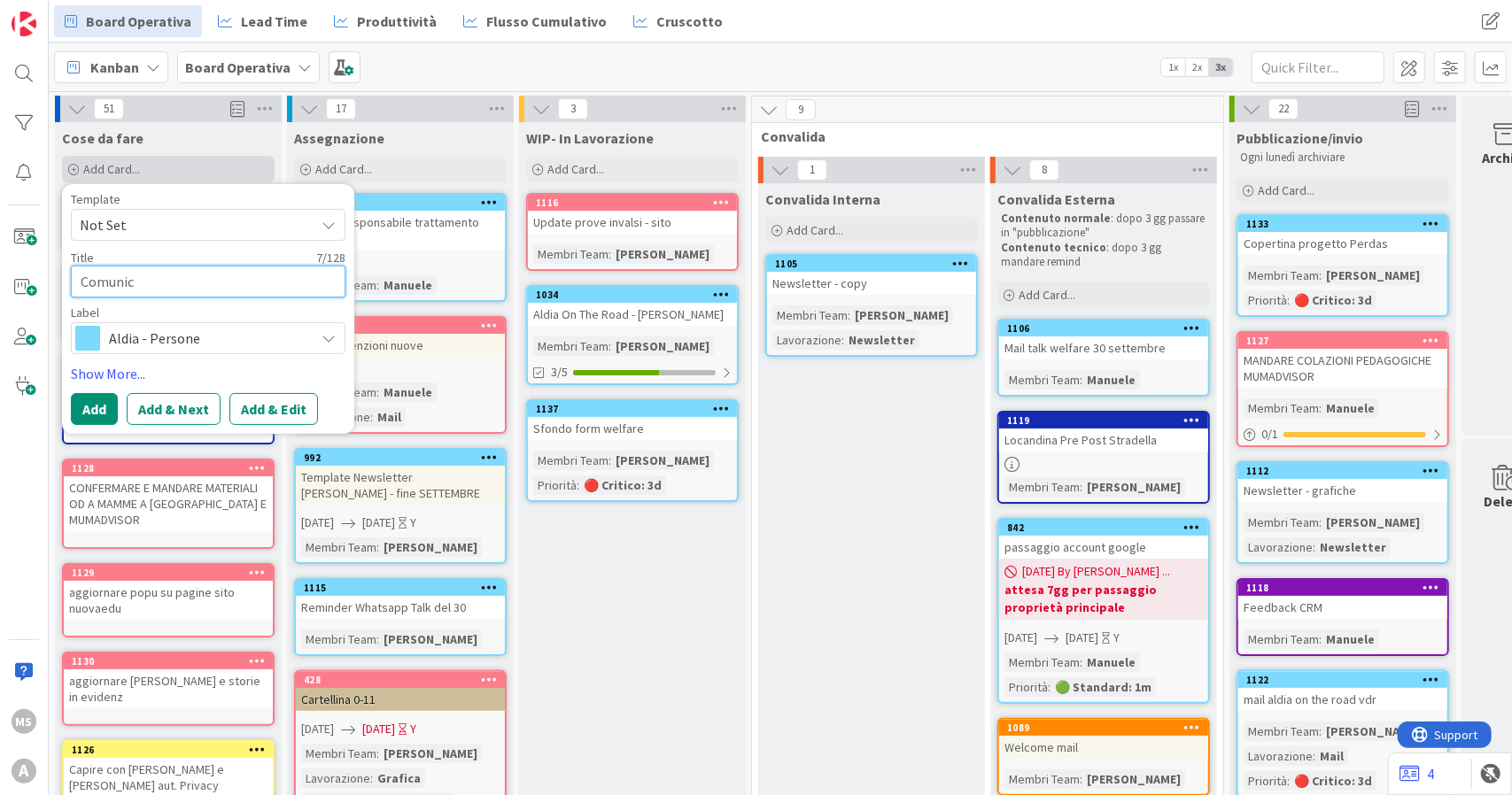
type textarea "Comunica"
type textarea "x"
type textarea "Comunicaz"
type textarea "x"
type textarea "Comunicazi"
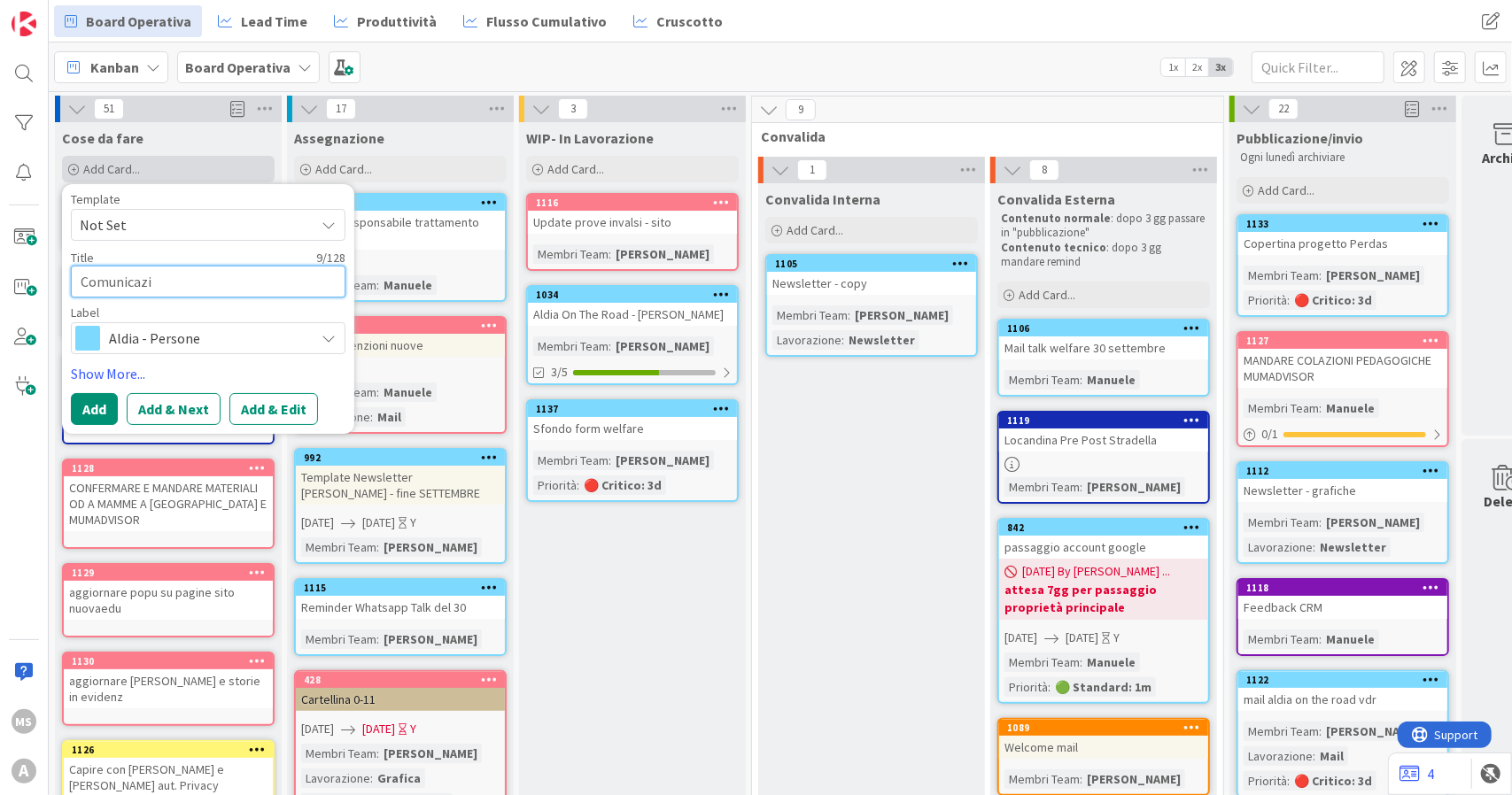
type textarea "x"
type textarea "Comunicazio"
type textarea "x"
type textarea "Comunicazione"
type textarea "x"
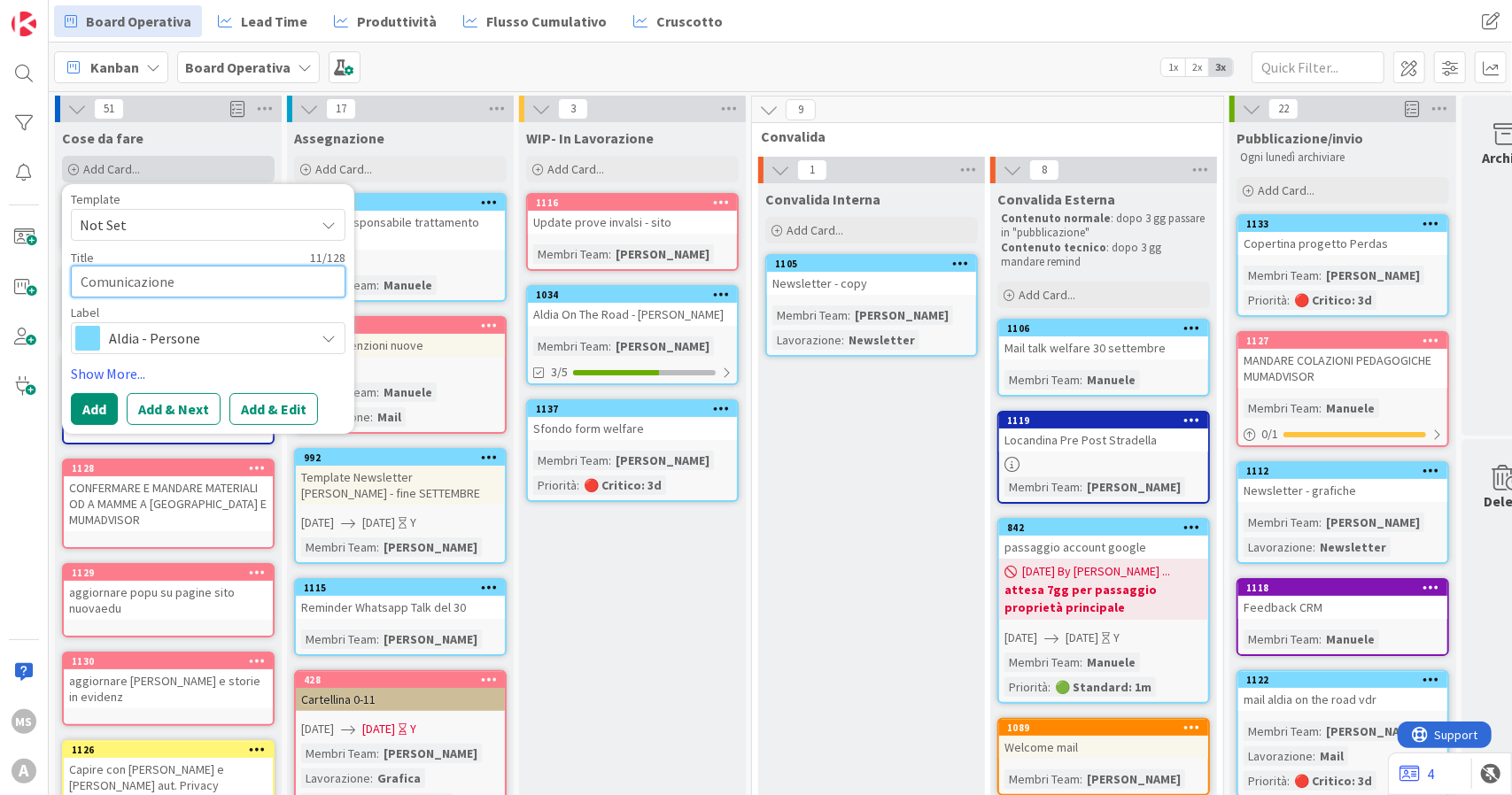
type textarea "Comunicazione"
type textarea "x"
type textarea "Comunicazione K"
type textarea "x"
type textarea "Comunicazione Ki"
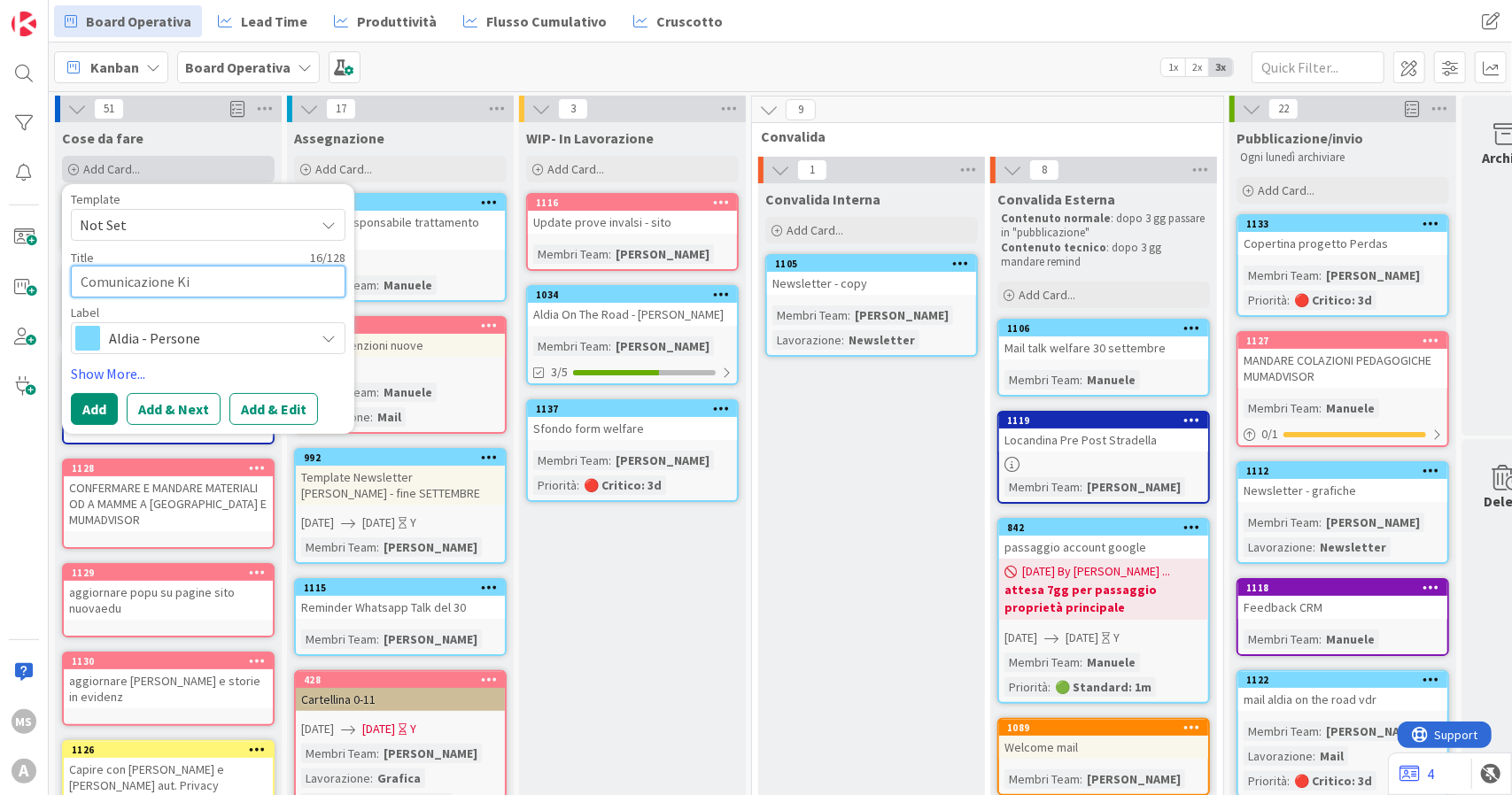
type textarea "x"
type textarea "Comunicazione Kin"
type textarea "x"
type textarea "Comunicazione Kind"
type textarea "x"
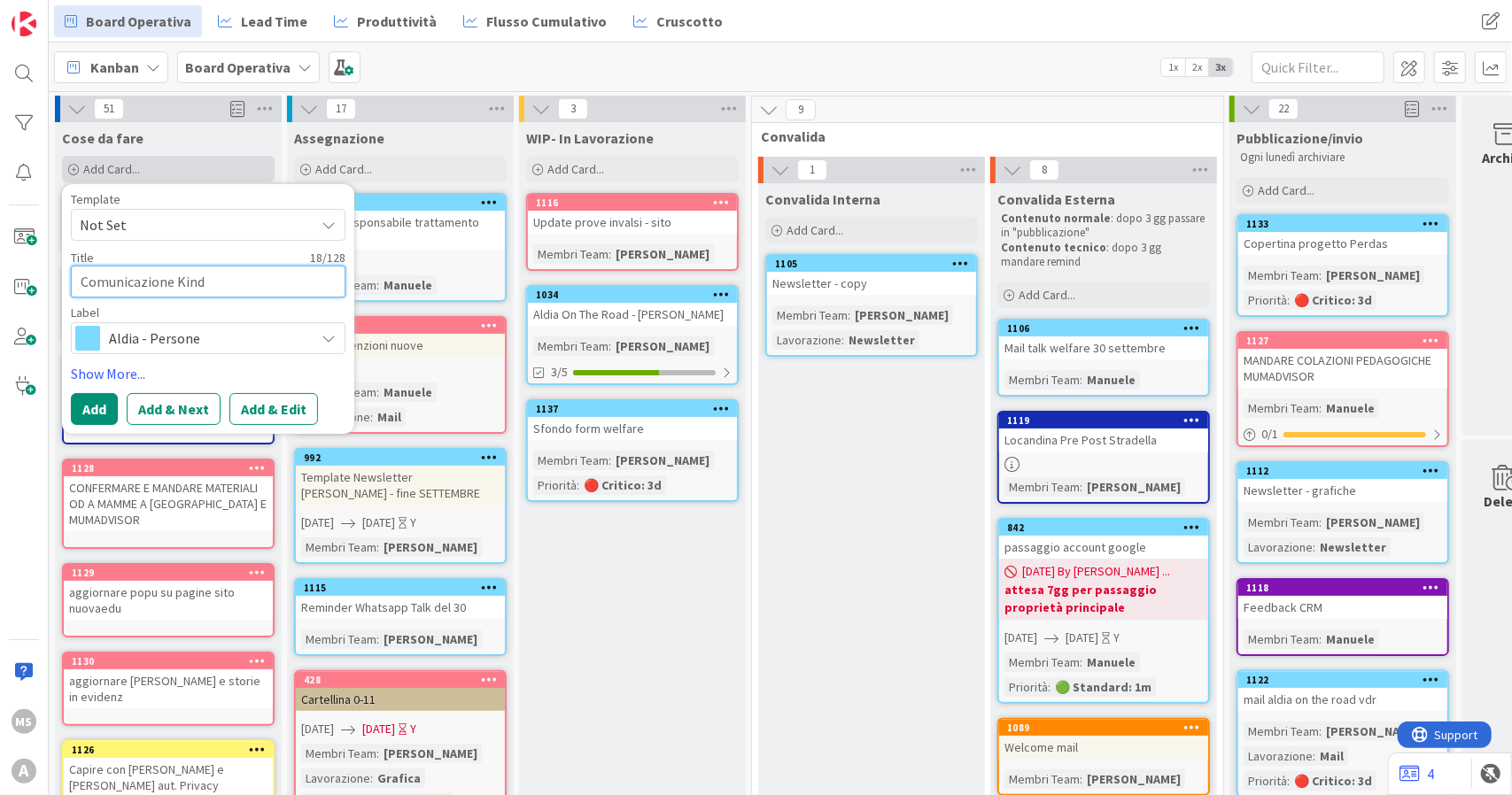
type textarea "Comunicazione Kinde"
type textarea "x"
type textarea "Comunicazione Kindertr"
type textarea "x"
type textarea "Comunicazione Kindert"
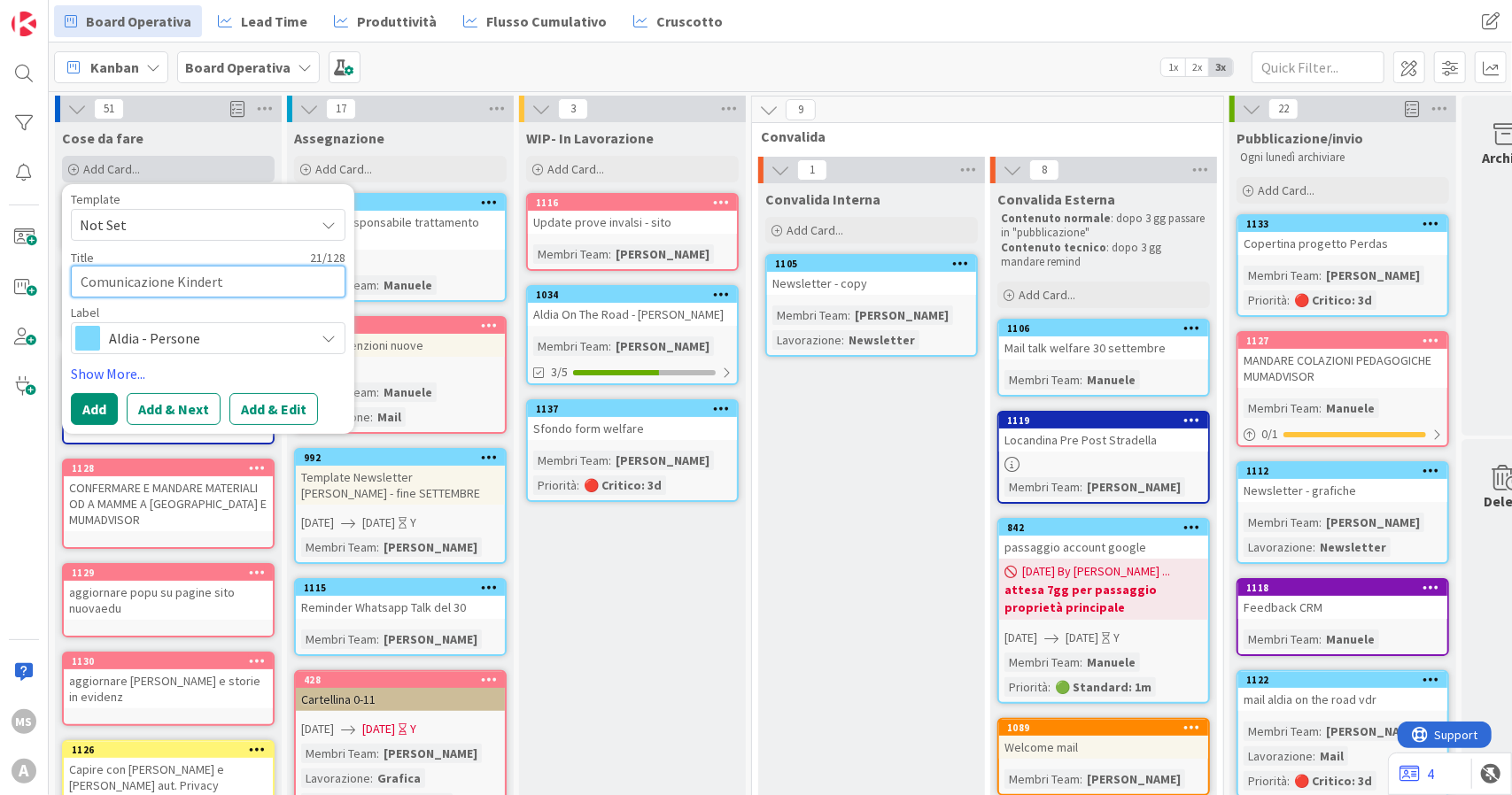
type textarea "x"
type textarea "Comunicazione Kinder"
type textarea "x"
type textarea "Comunicazione Kindert"
type textarea "x"
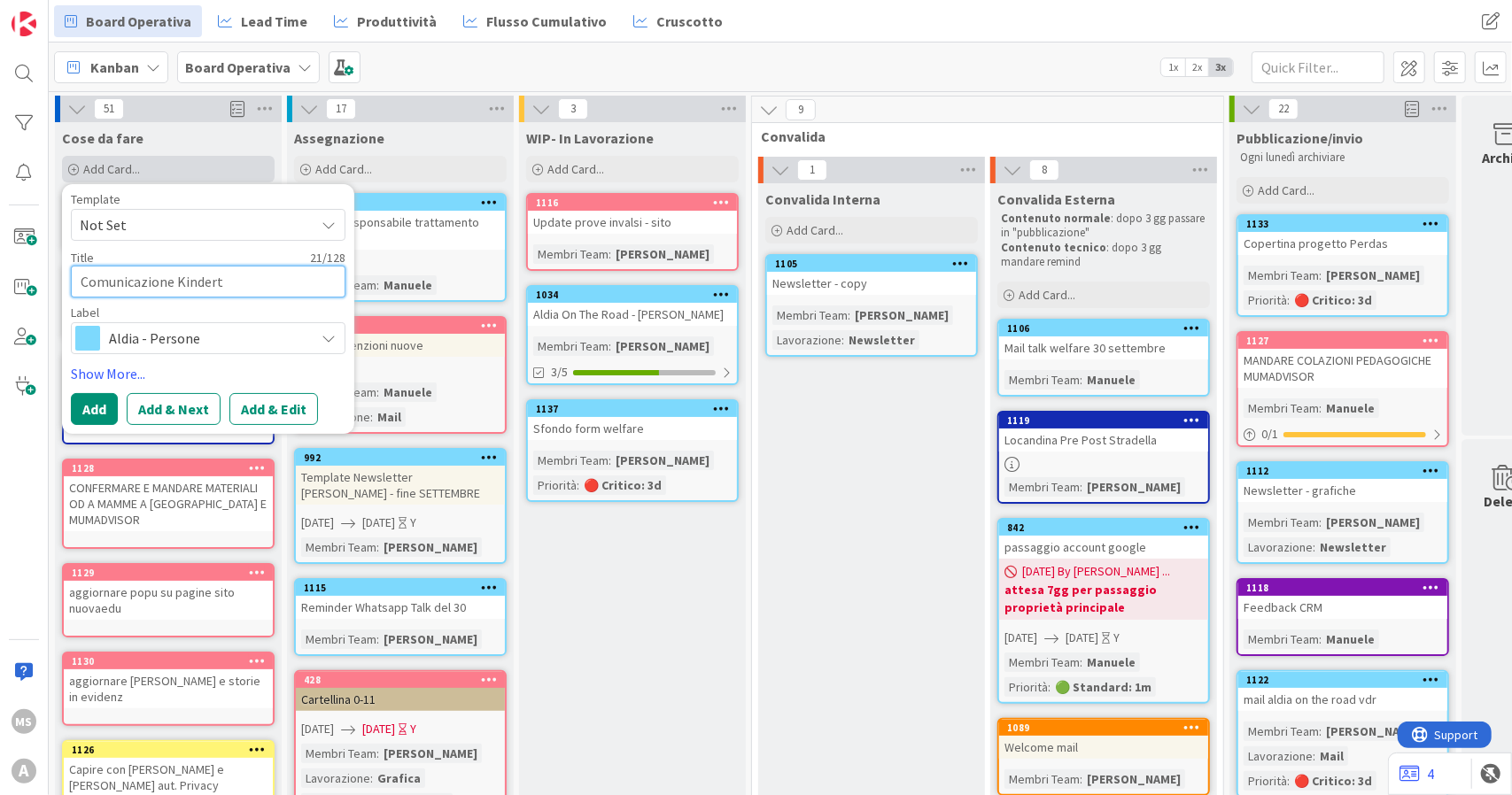
type textarea "Comunicazione Kinderta"
type textarea "x"
type textarea "Comunicazione Kindertap"
type textarea "x"
type textarea "Comunicazione Kindertap"
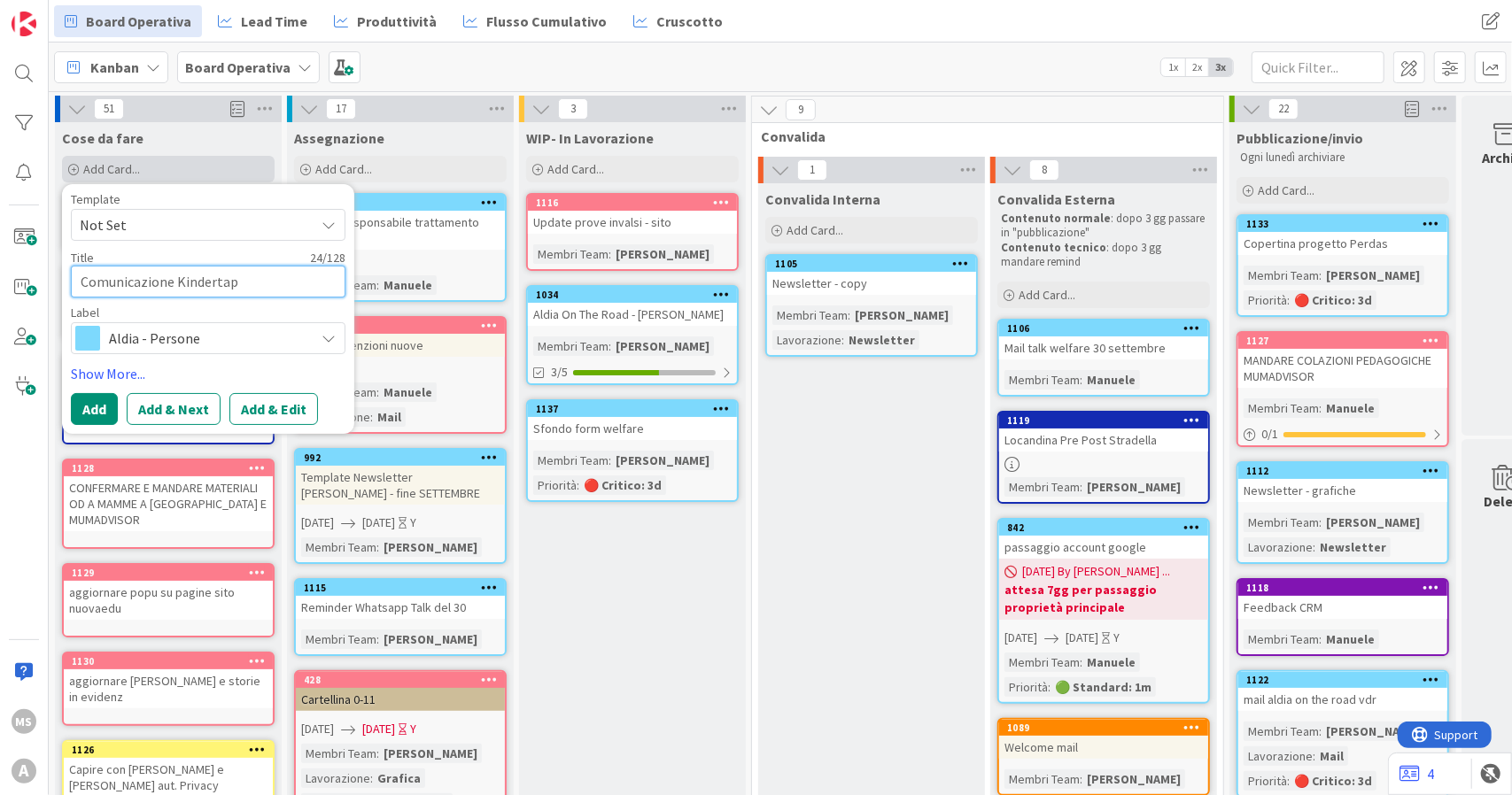
type textarea "x"
type textarea "Comunicazione Kindertap M"
type textarea "x"
type textarea "Comunicazione Kindertap Mo"
type textarea "x"
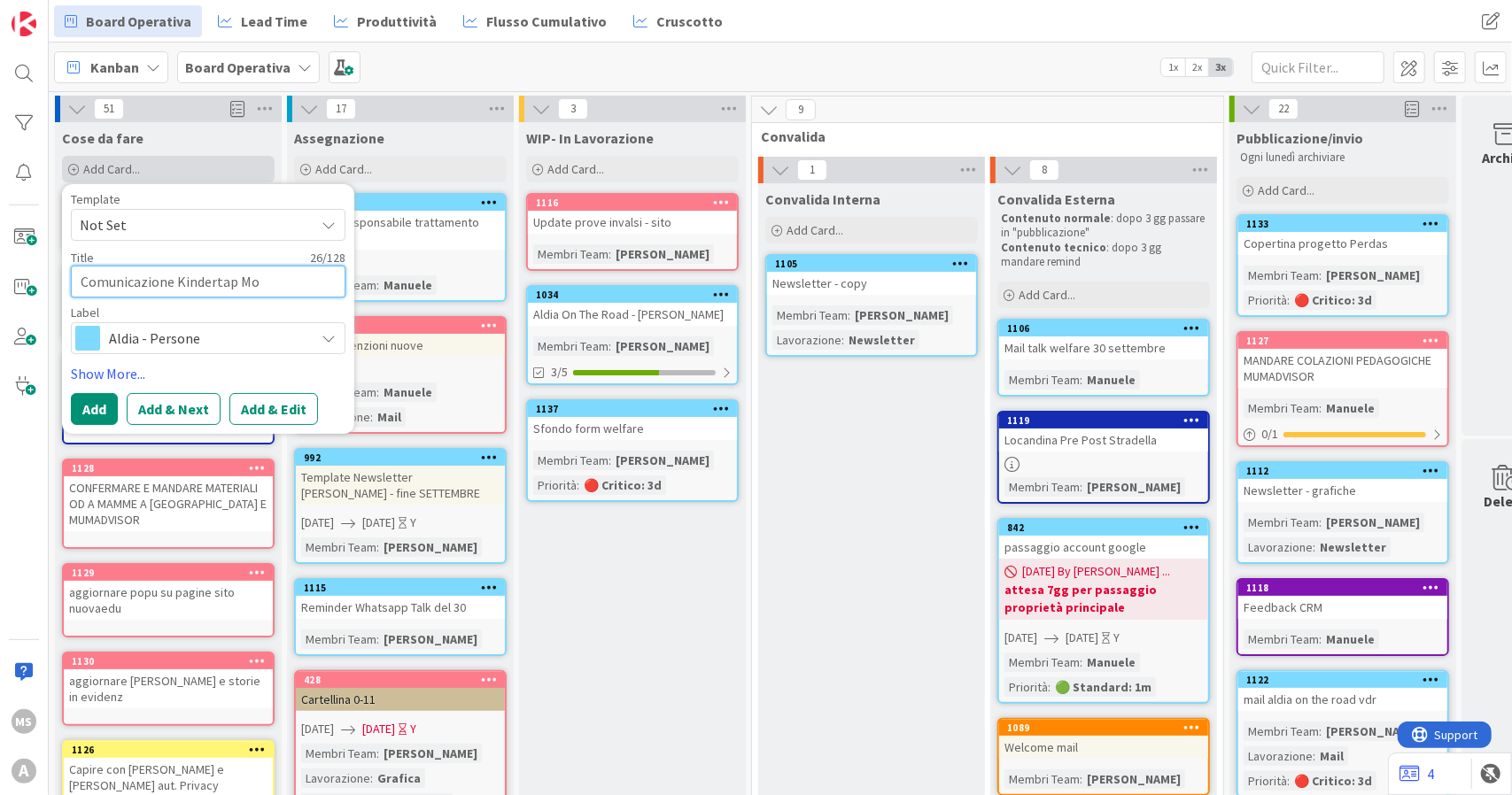
type textarea "Comunicazione Kindertap Mor"
type textarea "x"
type textarea "Comunicazione Kindertap Mora"
type textarea "x"
type textarea "Comunicazione Kindertap Mor"
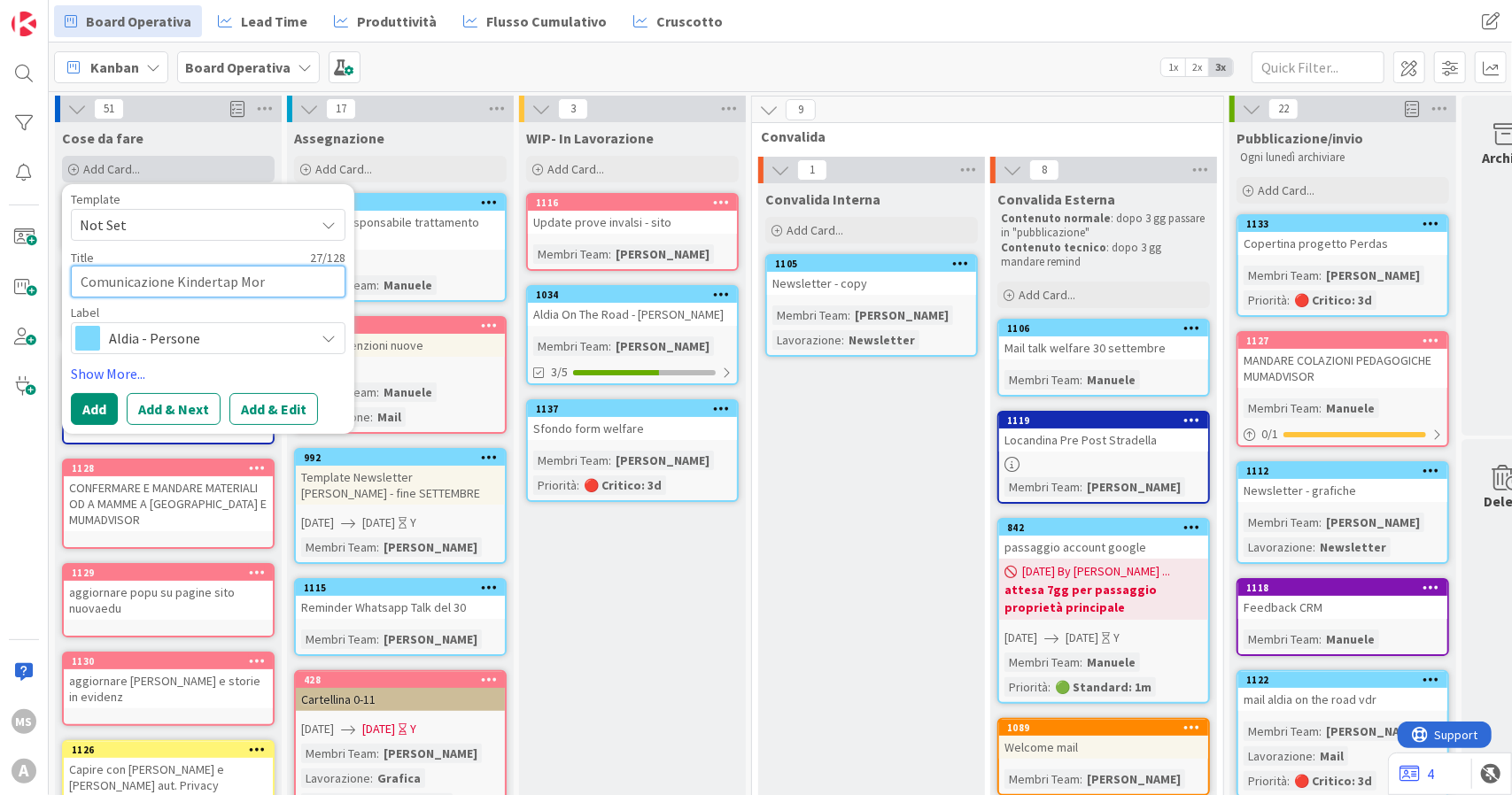
type textarea "x"
type textarea "Comunicazione Kindertap Mort"
type textarea "x"
type textarea "Comunicazione Kindertap Morta"
type textarea "x"
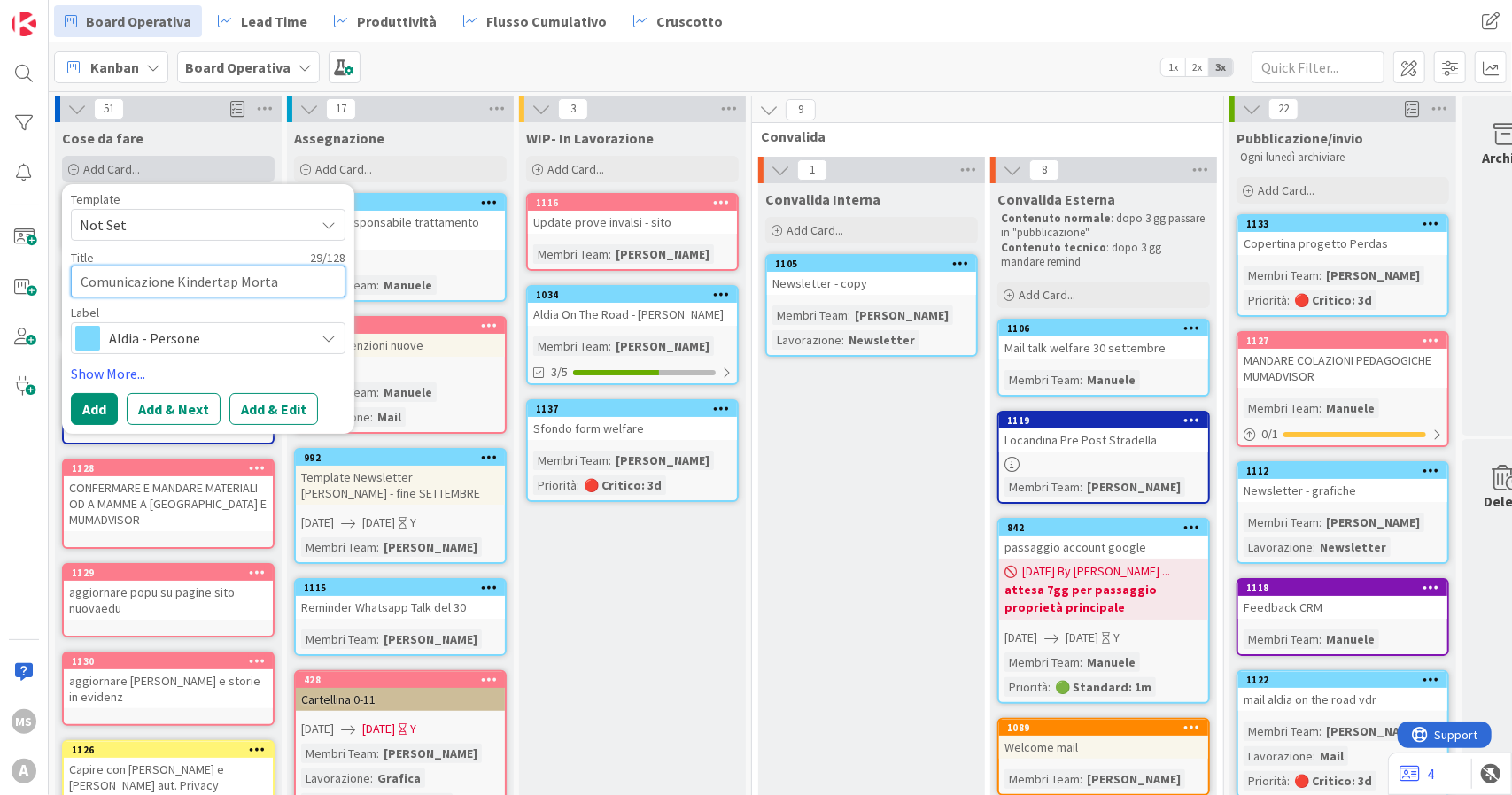
type textarea "Comunicazione Kindertap Mortar"
type textarea "x"
type textarea "Comunicazione Kindertap Mortara"
click at [129, 333] on span "Aldia - Persone" at bounding box center [206, 339] width 197 height 25
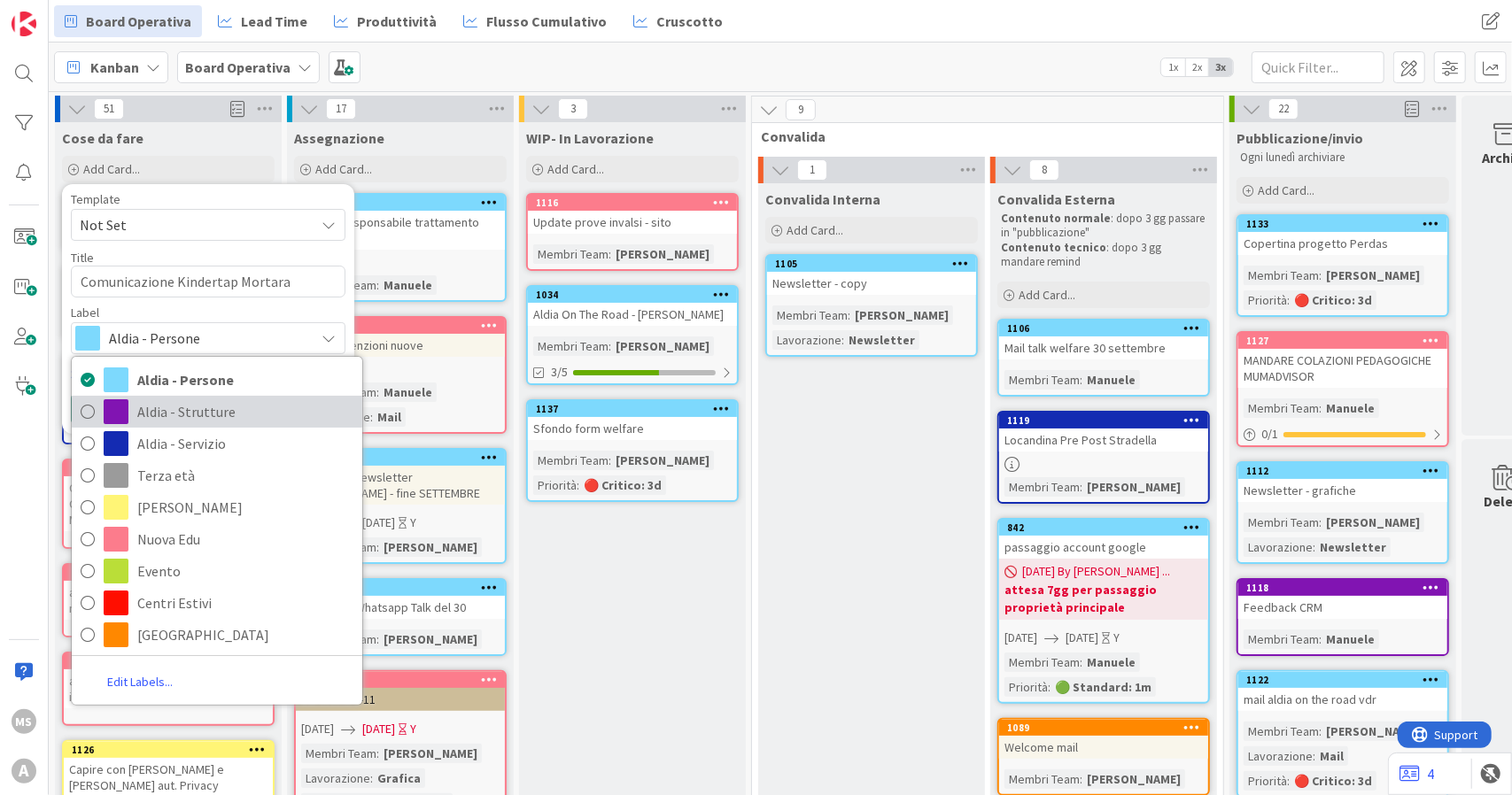
drag, startPoint x: 179, startPoint y: 414, endPoint x: 113, endPoint y: 414, distance: 66.0
click at [179, 414] on span "Aldia - Strutture" at bounding box center [245, 412] width 216 height 27
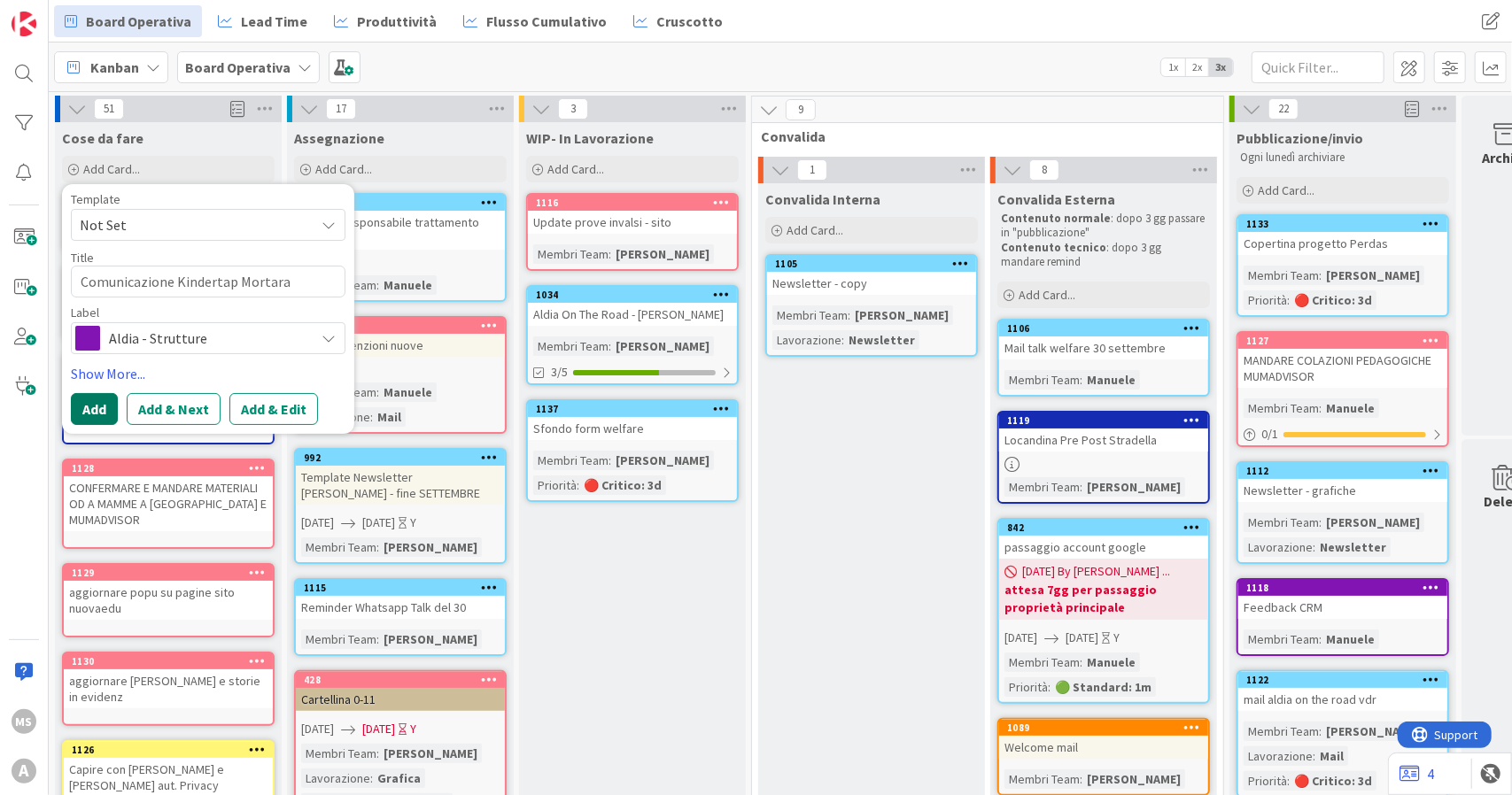
click at [74, 410] on button "Add" at bounding box center [93, 409] width 47 height 32
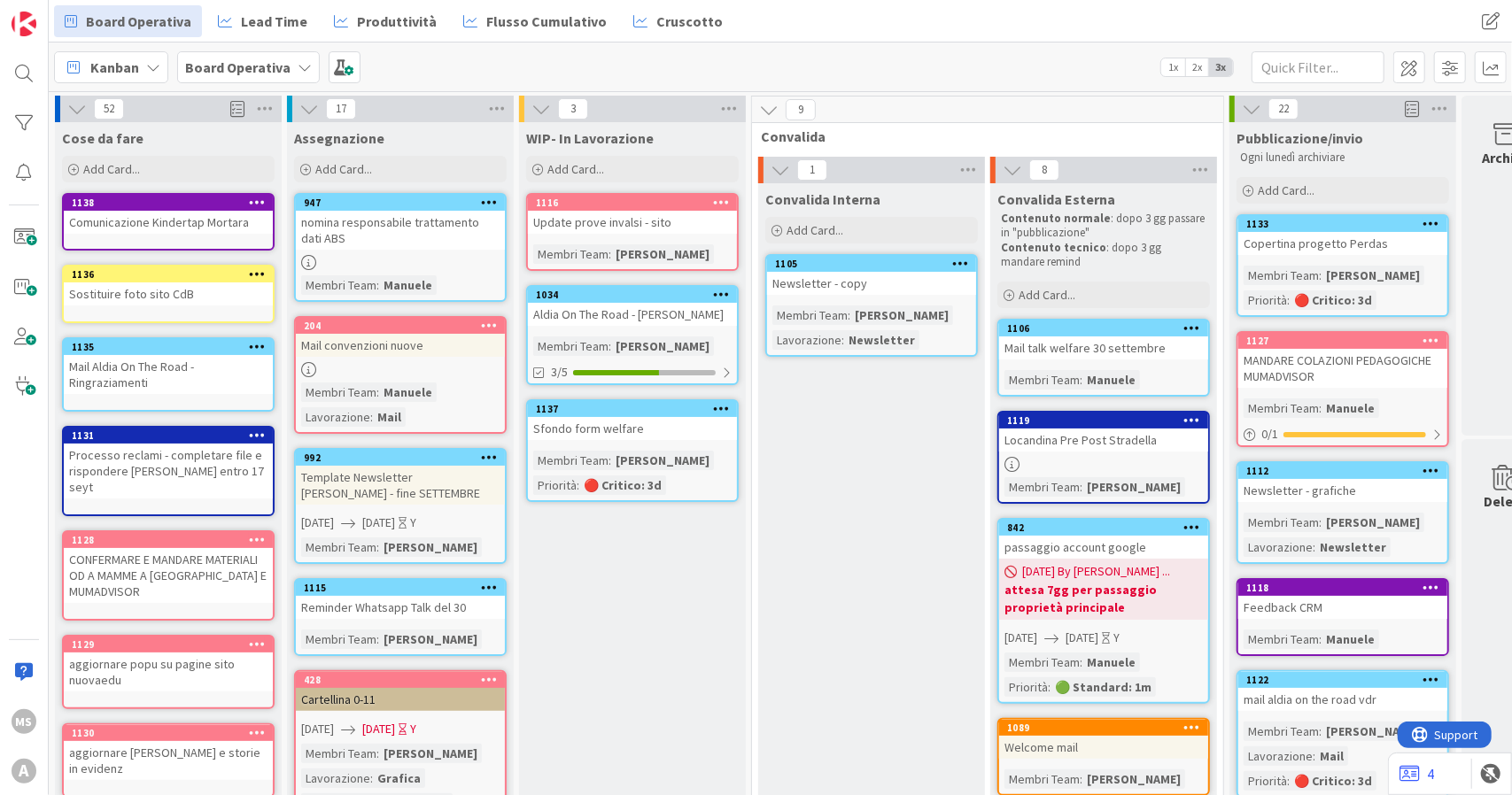
click at [189, 213] on div "Comunicazione Kindertap Mortara" at bounding box center [168, 223] width 209 height 23
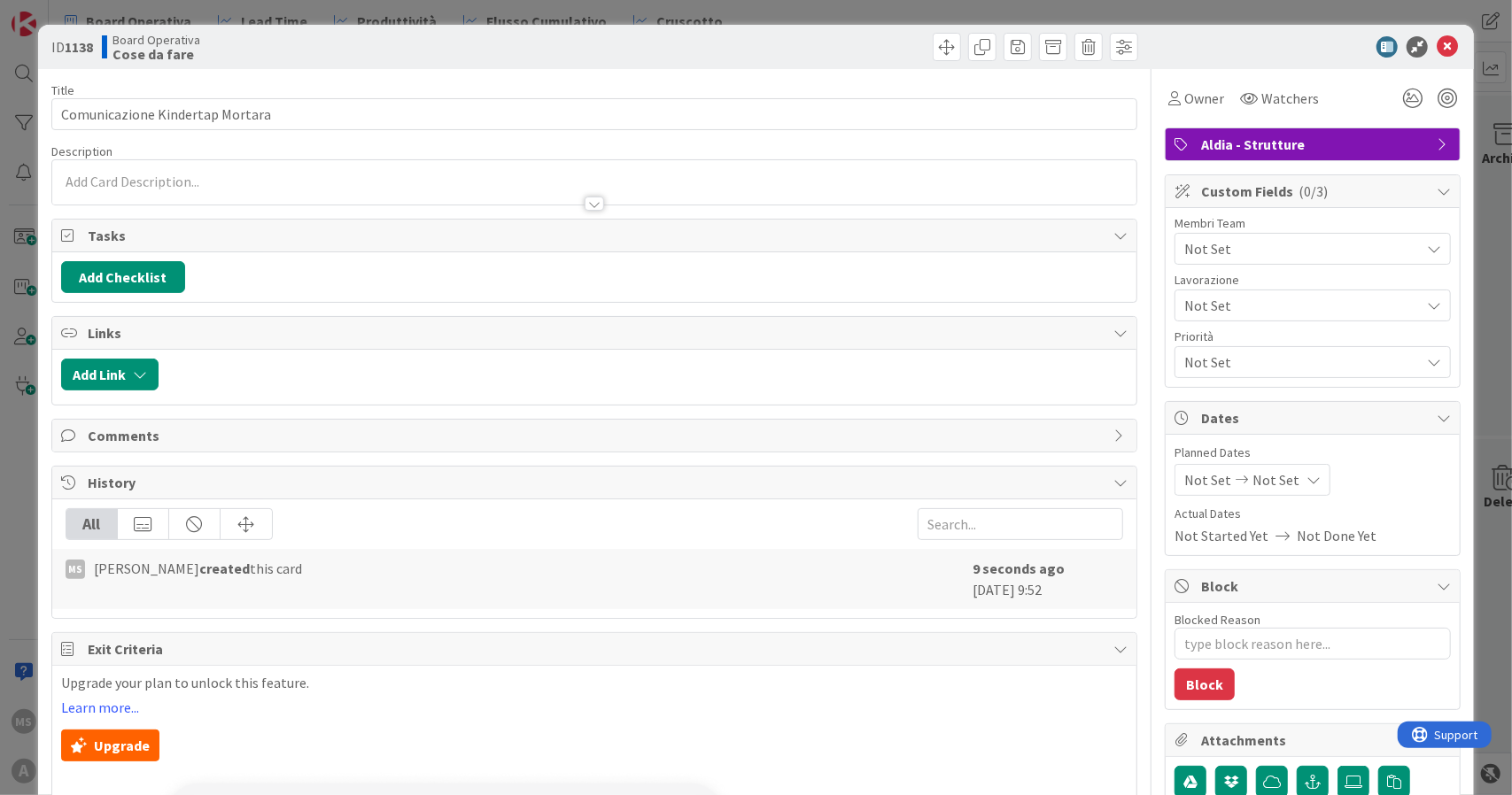
click at [198, 178] on p at bounding box center [595, 182] width 1068 height 20
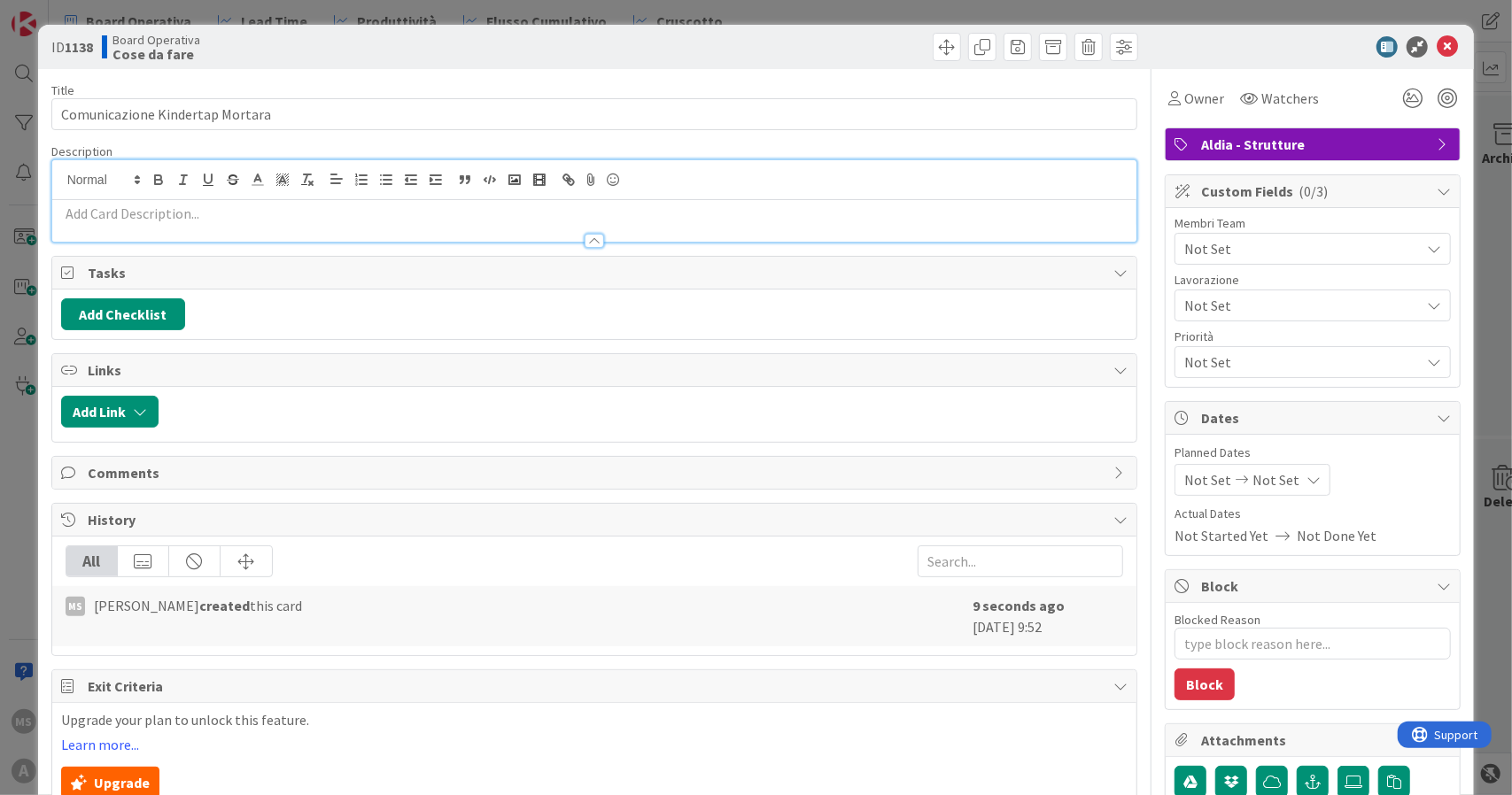
click at [113, 216] on p at bounding box center [595, 213] width 1068 height 20
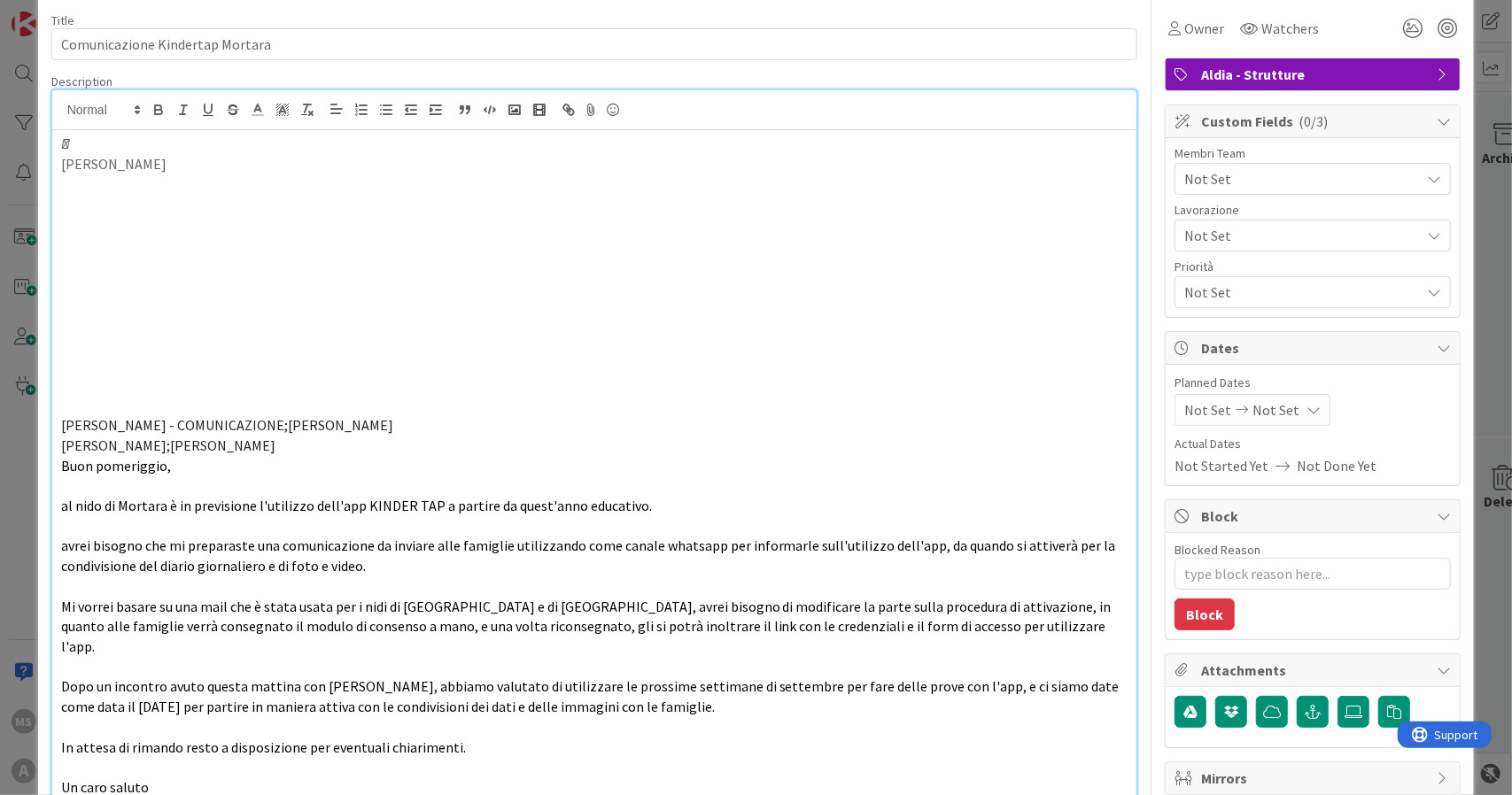
click at [100, 323] on p at bounding box center [595, 323] width 1068 height 20
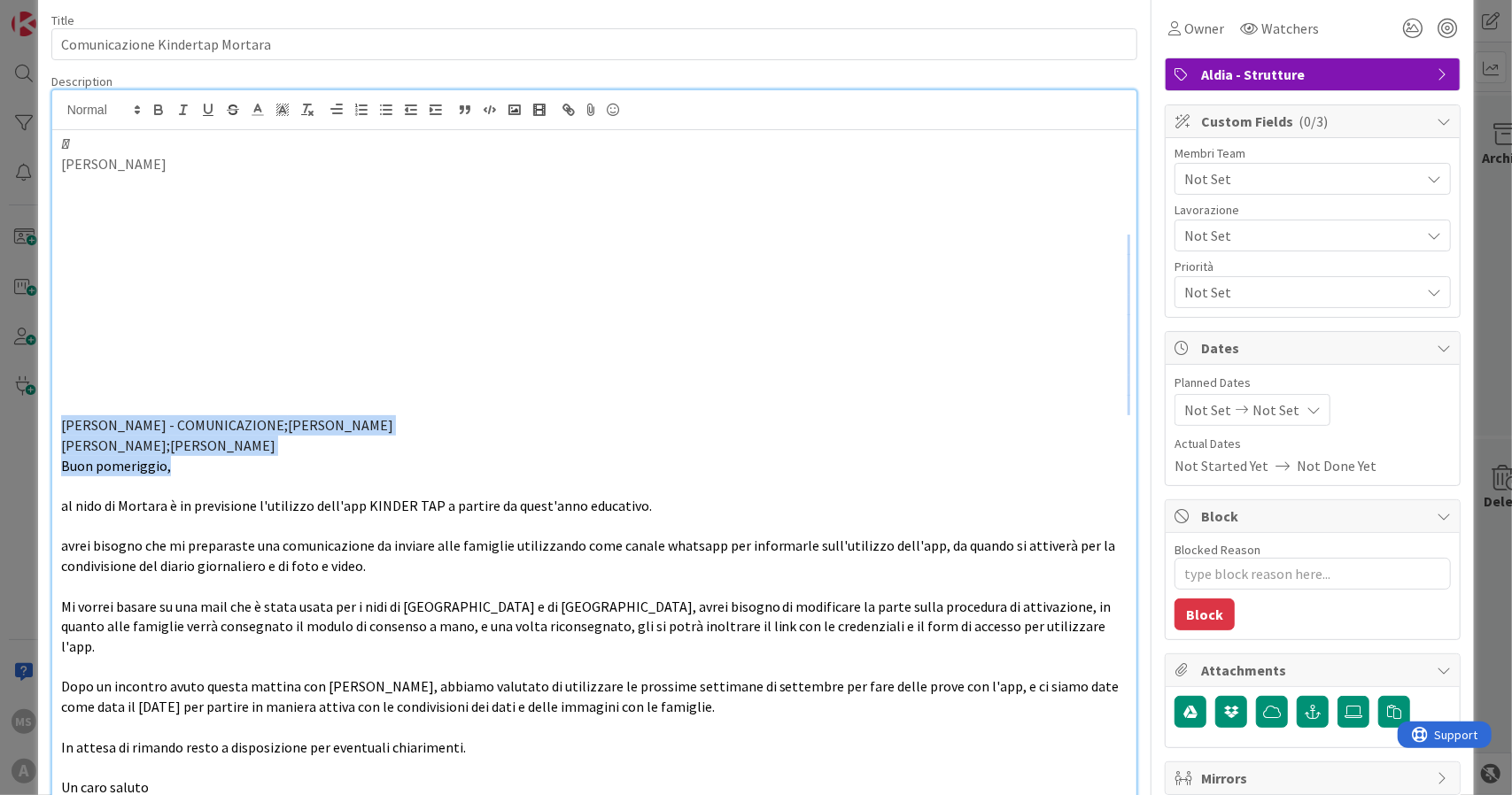
drag, startPoint x: 181, startPoint y: 464, endPoint x: 33, endPoint y: 233, distance: 274.3
click at [33, 233] on div "ID 1138 Board Operativa Cose da fare Title 31 / 128 Comunicazione Kindertap Mor…" at bounding box center [756, 398] width 1512 height 795
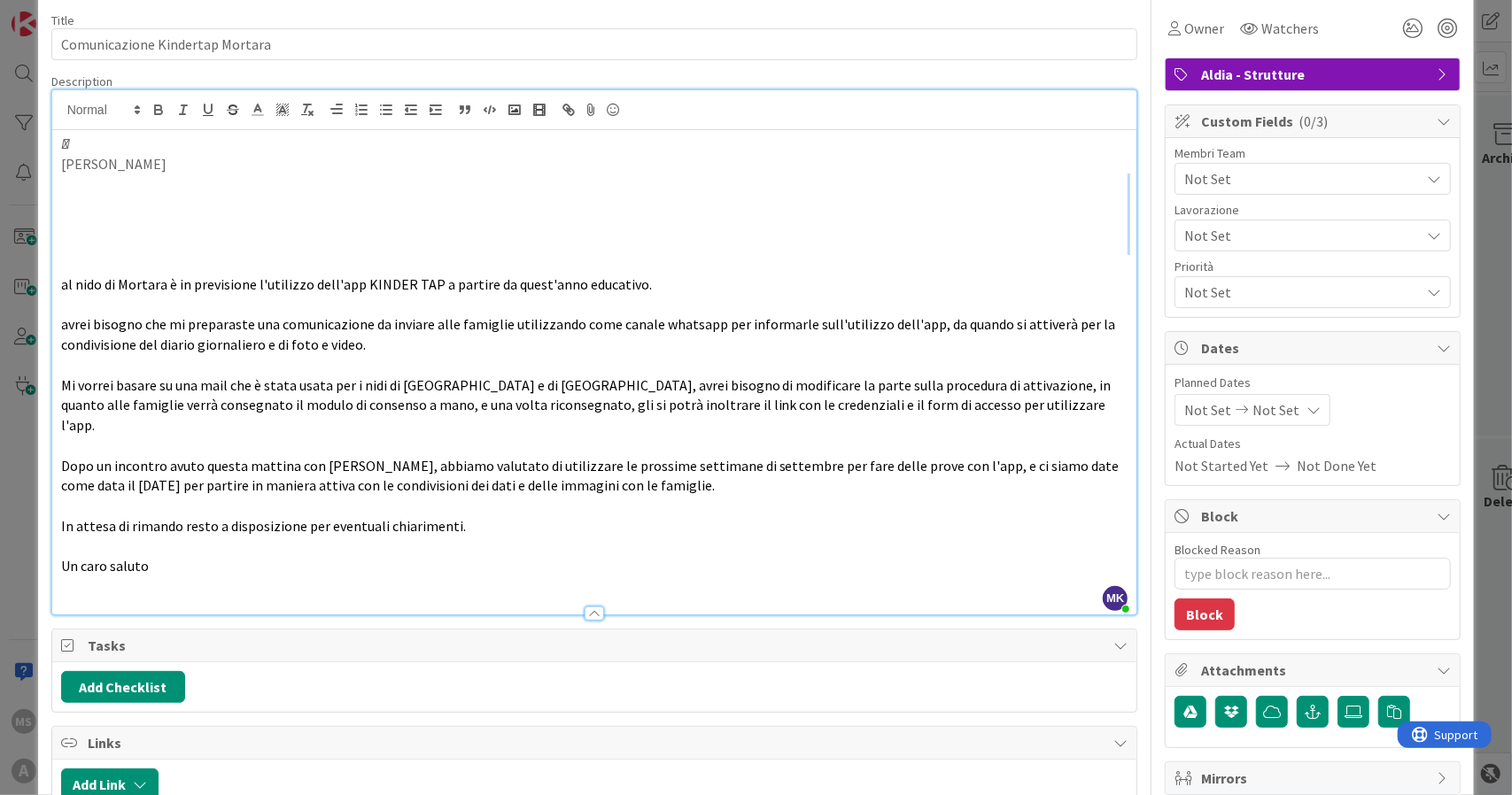
drag, startPoint x: 111, startPoint y: 237, endPoint x: 79, endPoint y: 186, distance: 60.2
click at [79, 186] on div " [PERSON_NAME] al nido di Mortara è in previsione l'utilizzo dell'app KINDER T…" at bounding box center [595, 372] width 1085 height 484
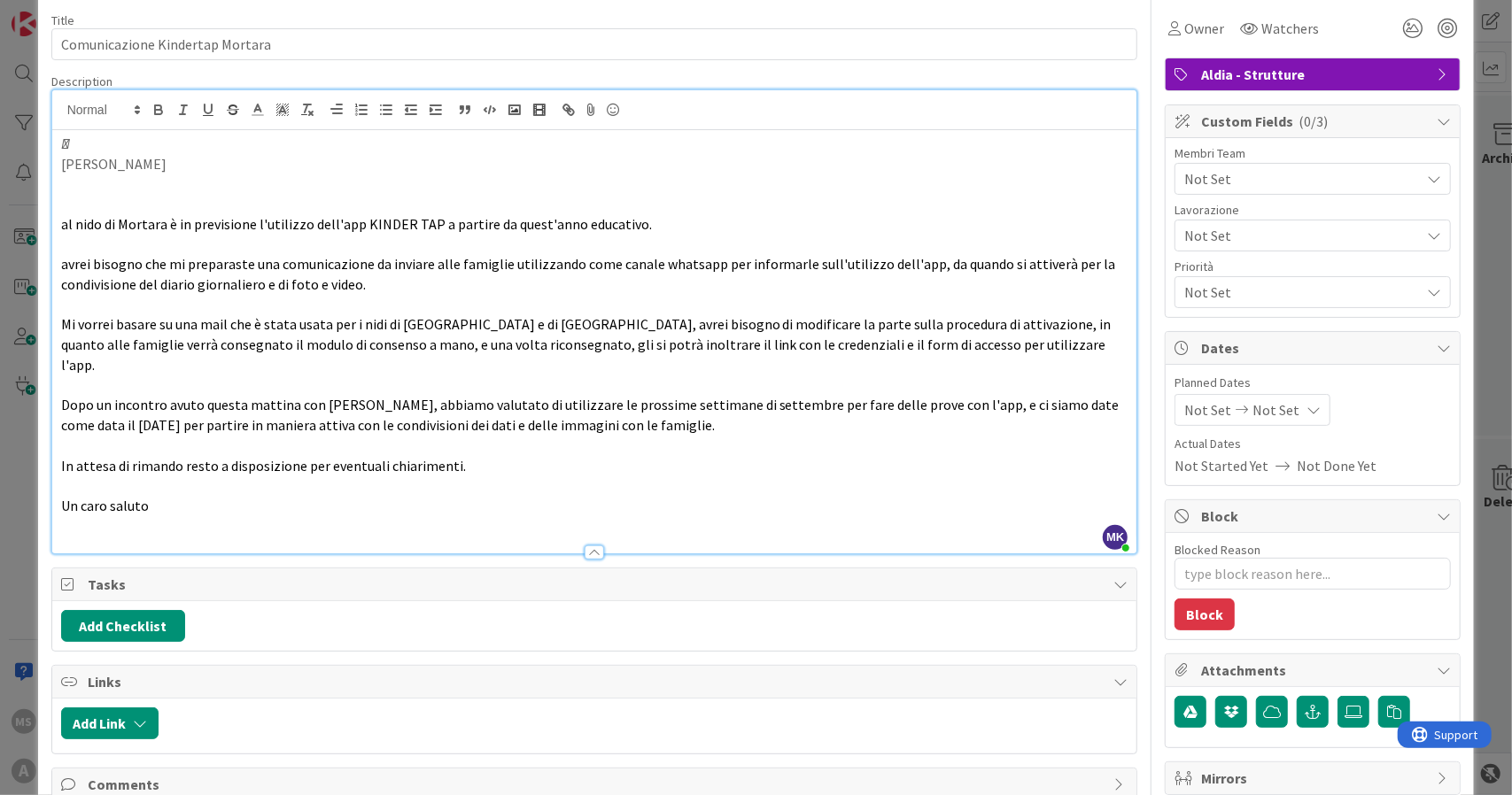
click at [80, 187] on p at bounding box center [595, 183] width 1068 height 20
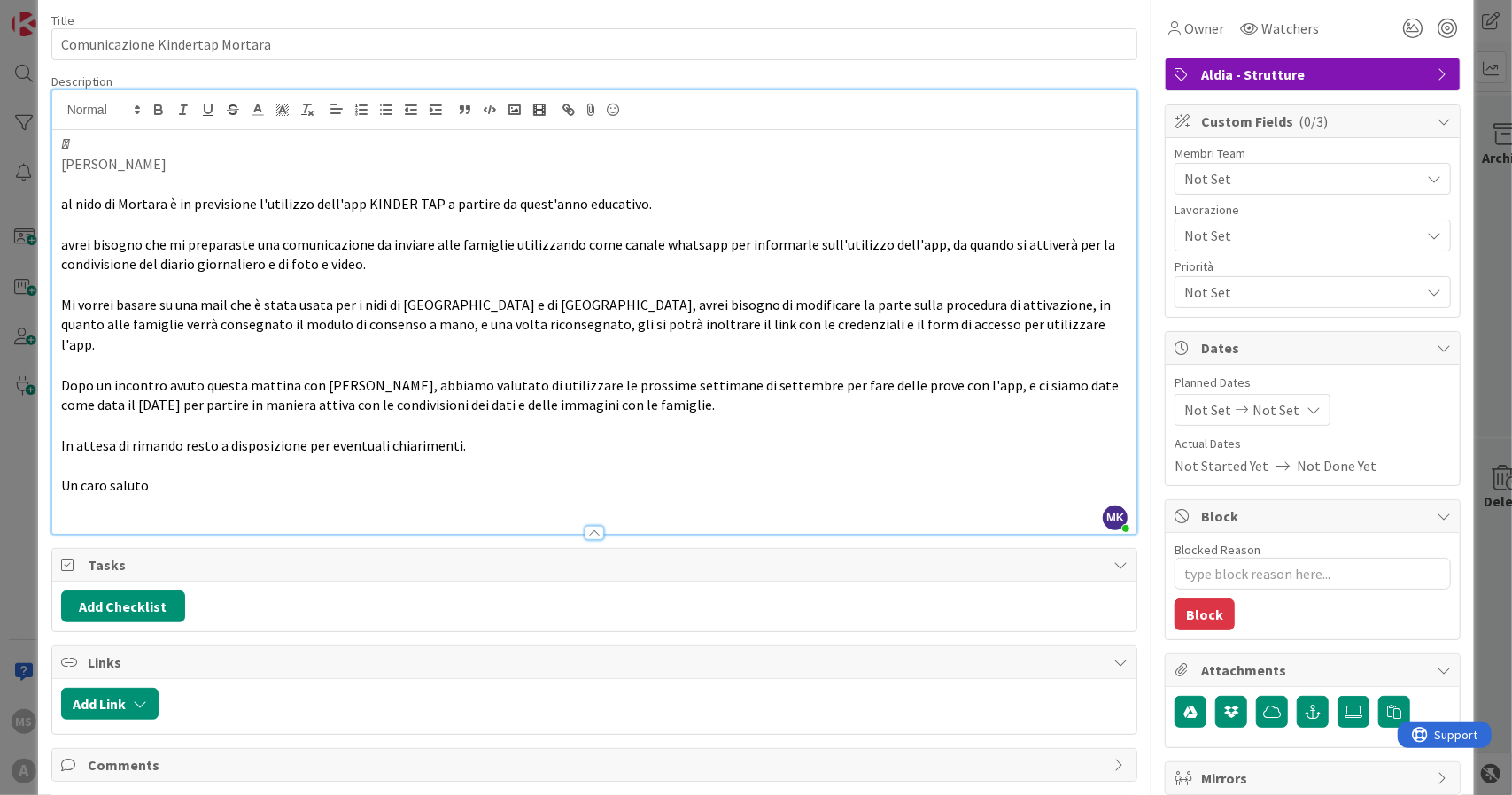
click at [90, 138] on p "" at bounding box center [595, 144] width 1068 height 20
type textarea "x"
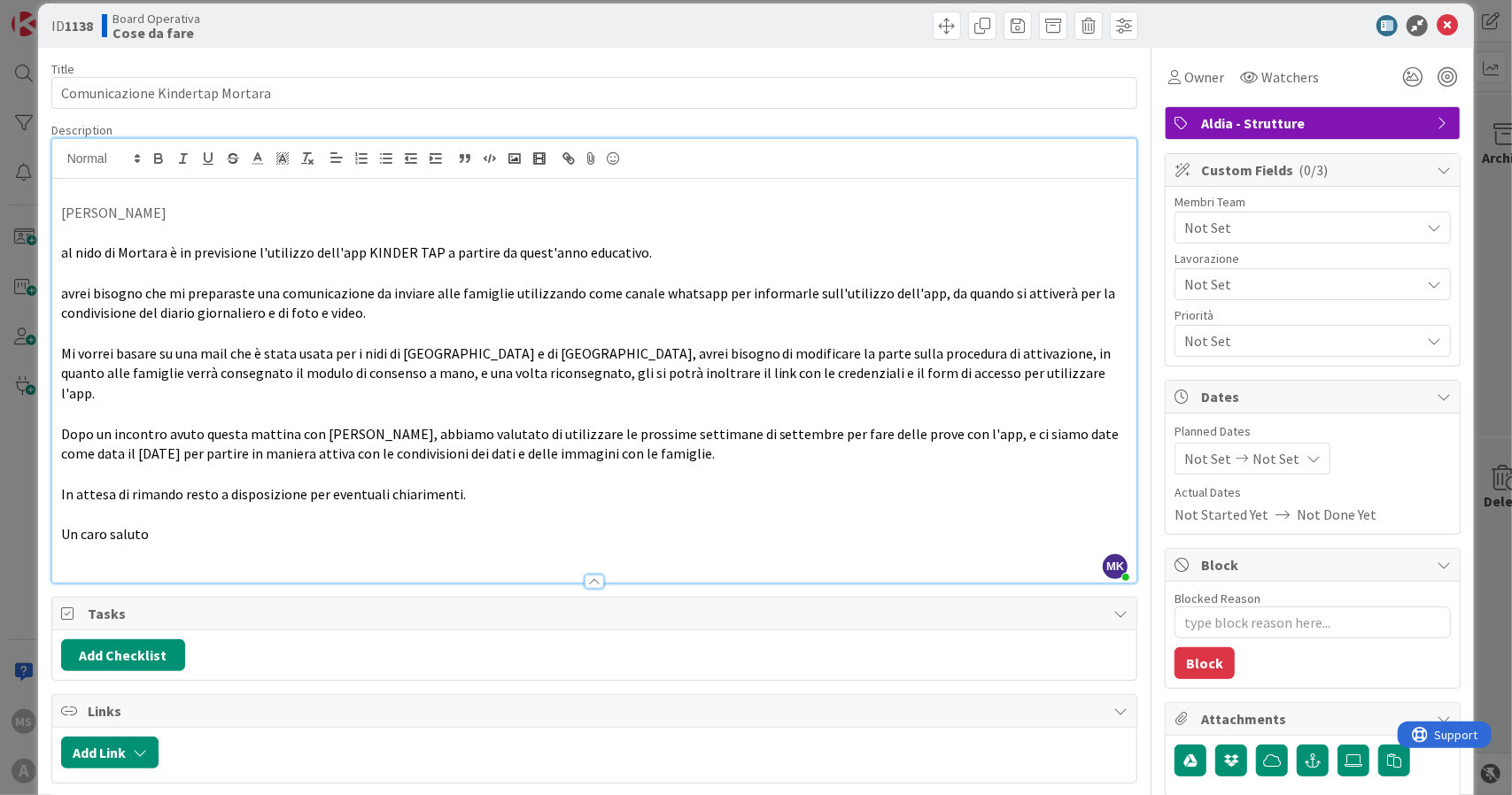
scroll to position [0, 0]
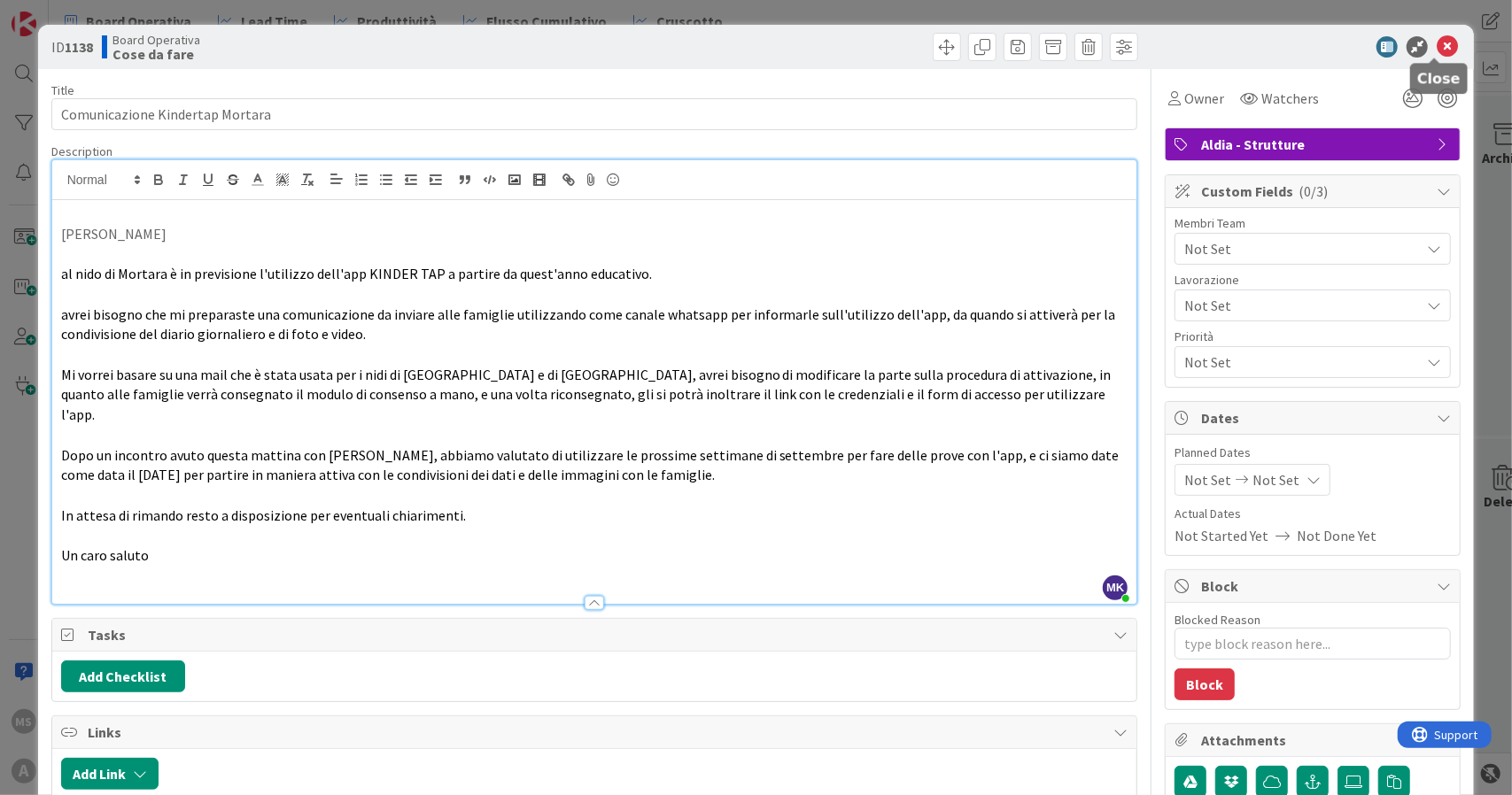
click at [1440, 37] on icon at bounding box center [1447, 47] width 21 height 21
